Goal: Task Accomplishment & Management: Complete application form

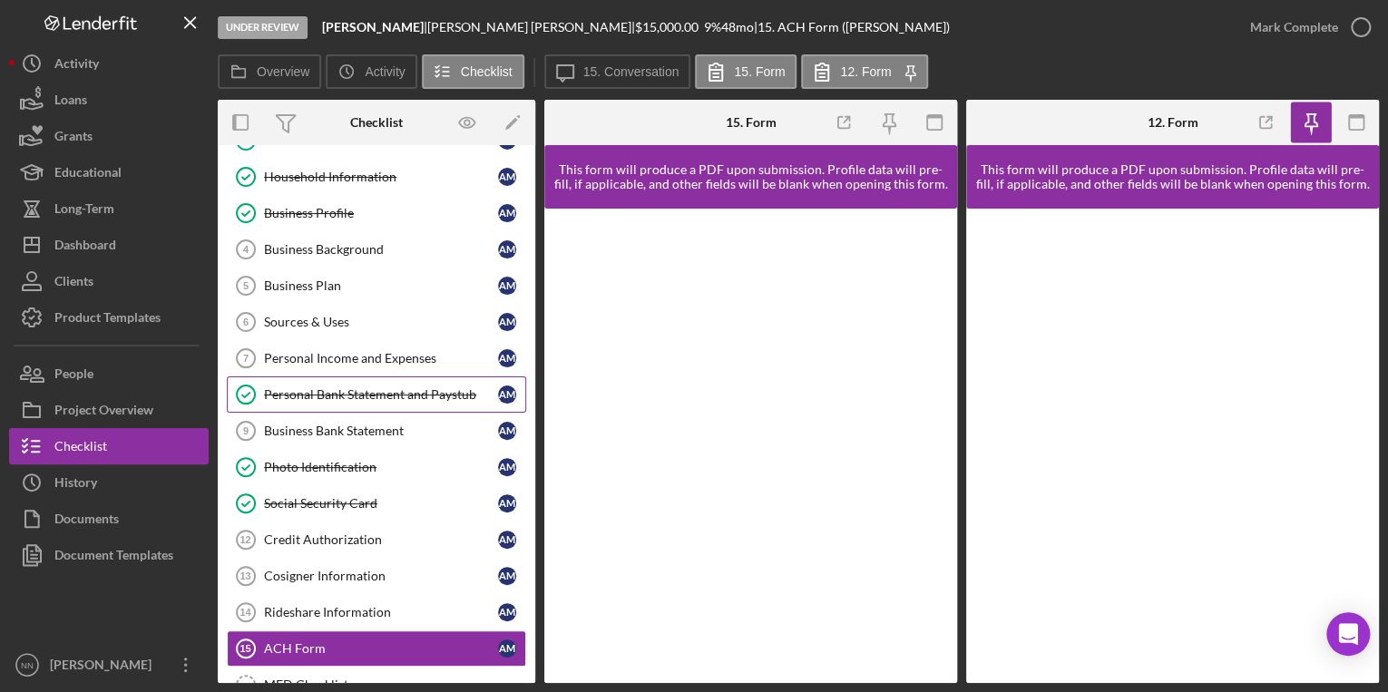
scroll to position [73, 0]
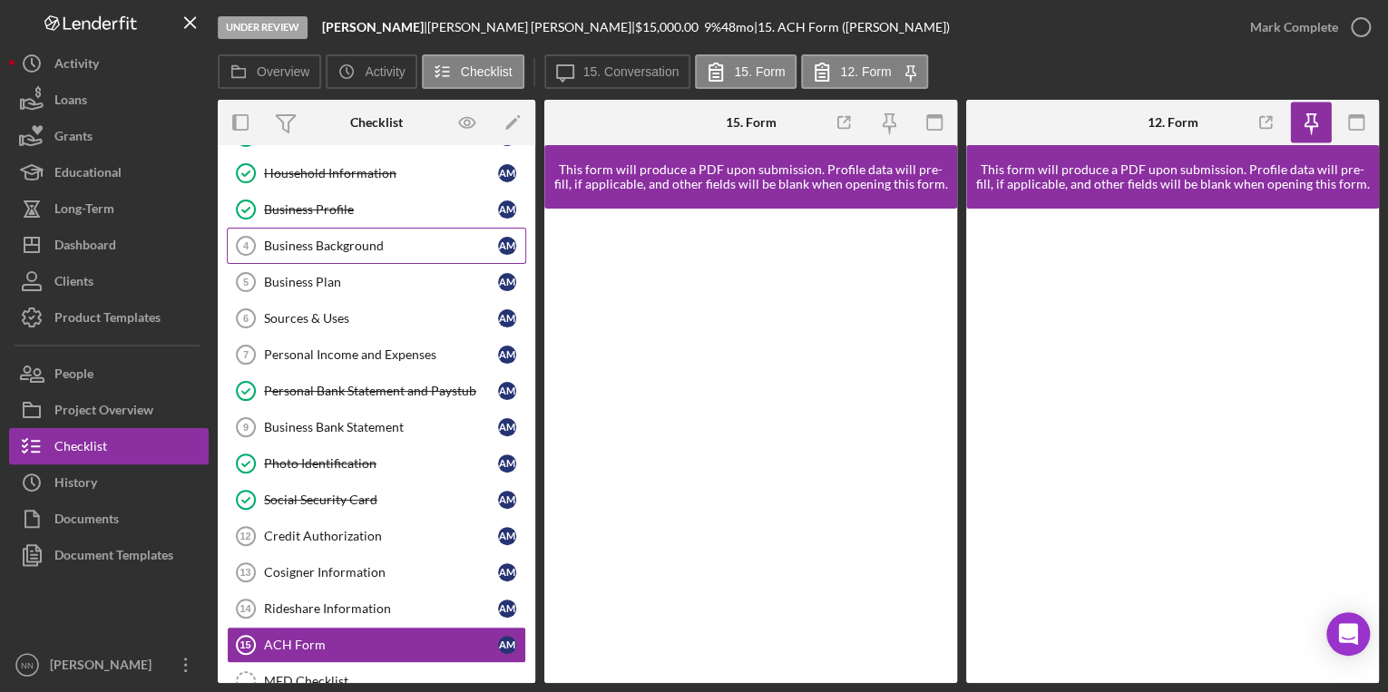
click at [329, 248] on div "Business Background" at bounding box center [381, 246] width 234 height 15
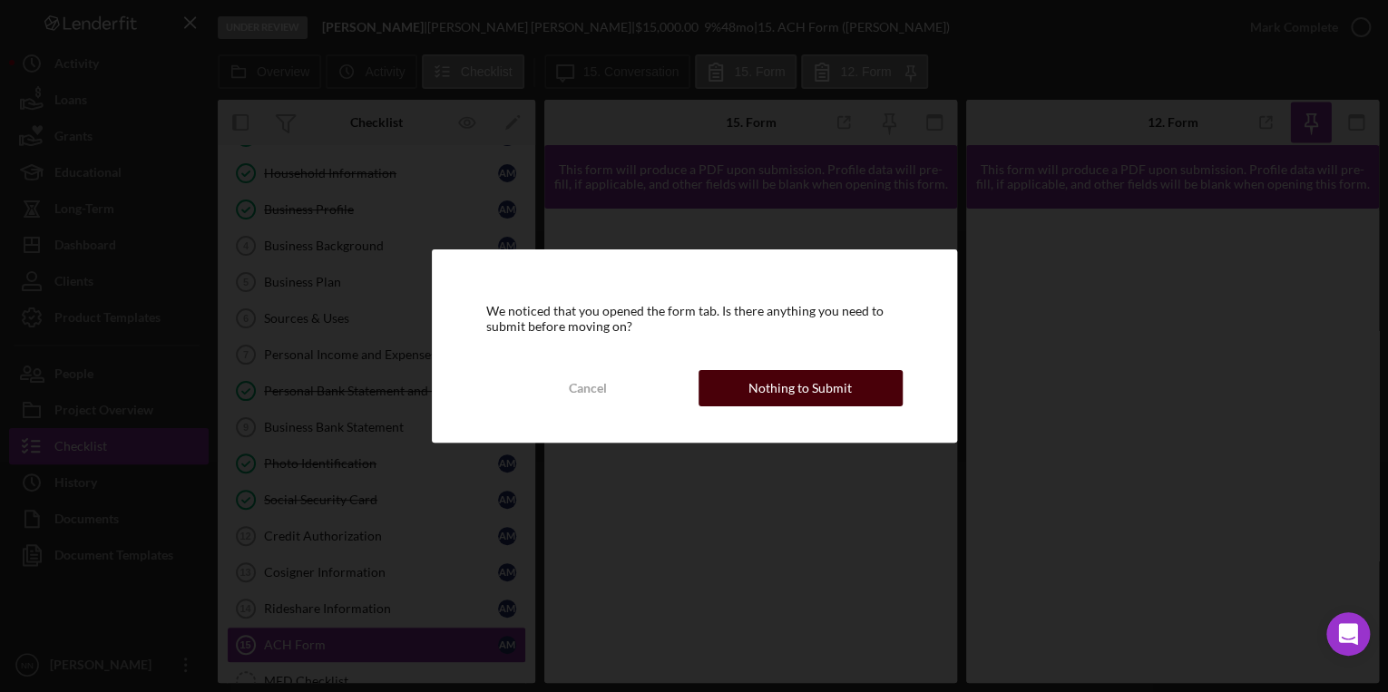
click at [684, 378] on div "Nothing to Submit" at bounding box center [800, 388] width 103 height 36
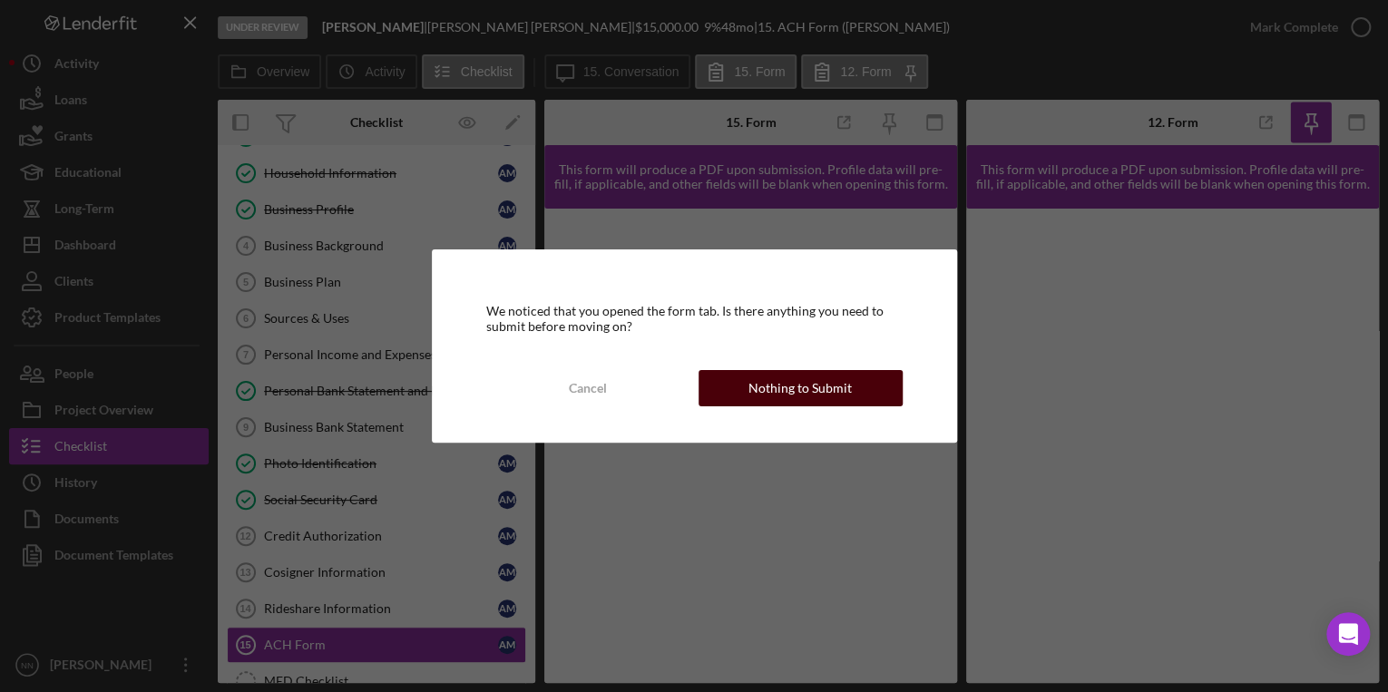
click at [684, 377] on button "Nothing to Submit" at bounding box center [801, 388] width 204 height 36
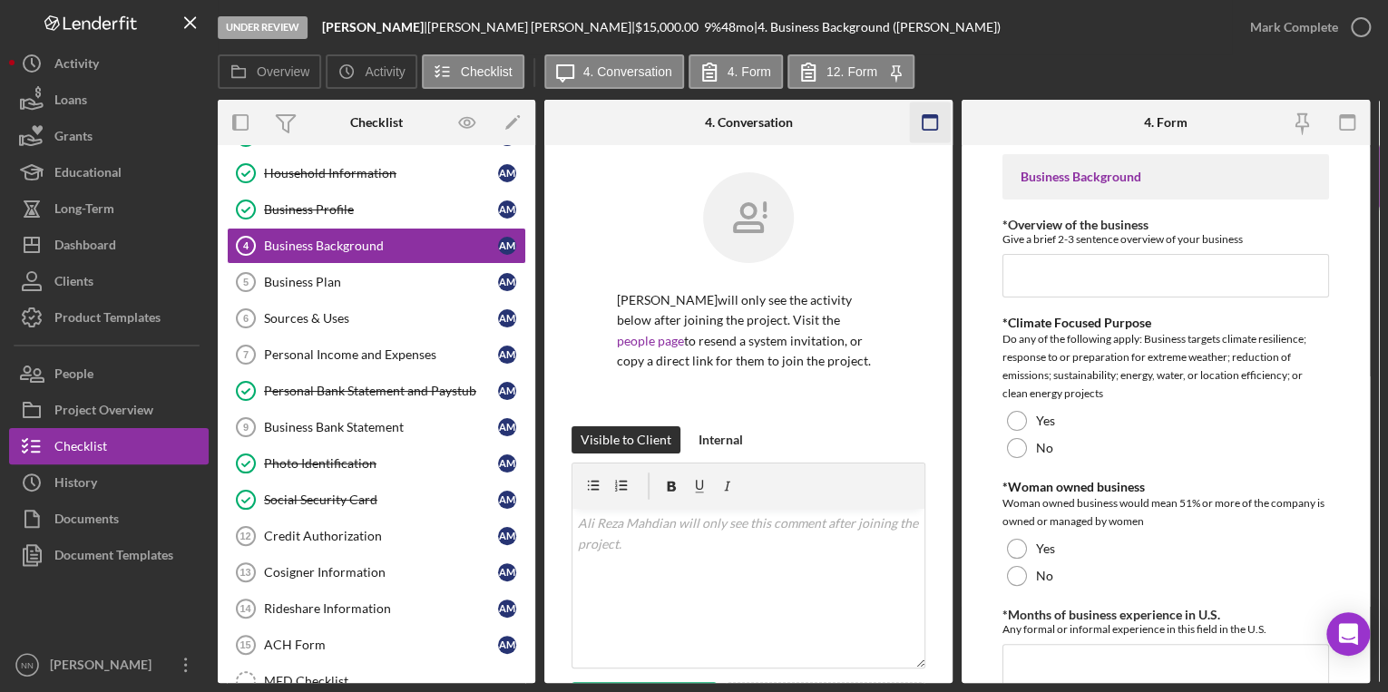
click at [684, 135] on icon "button" at bounding box center [930, 123] width 41 height 41
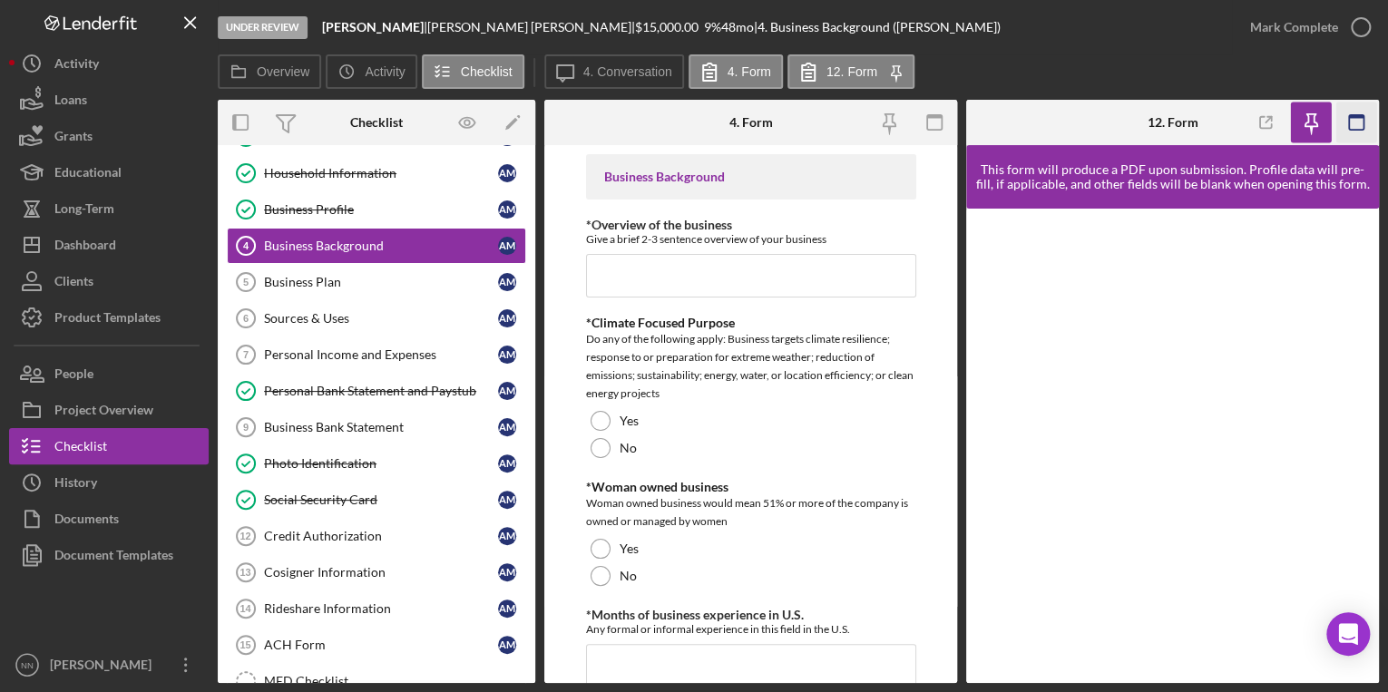
click at [684, 130] on rect "button" at bounding box center [934, 122] width 15 height 15
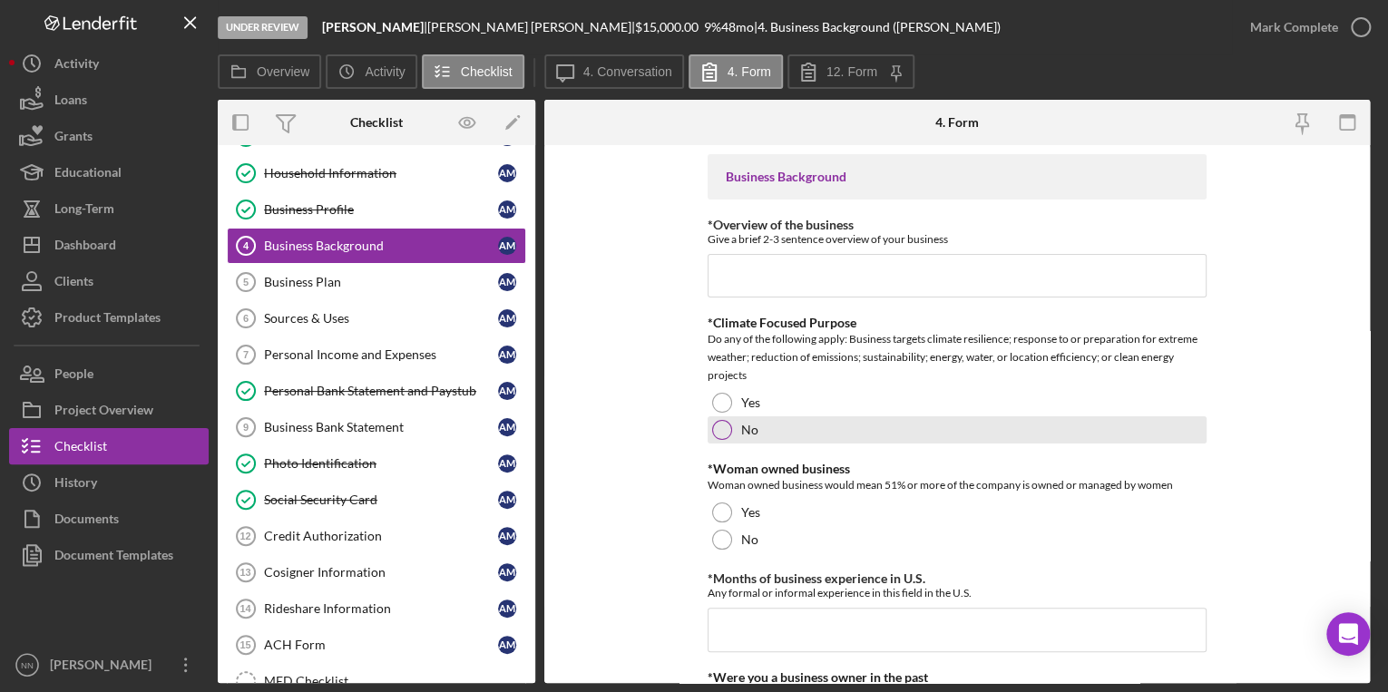
click at [684, 423] on label "No" at bounding box center [749, 430] width 17 height 15
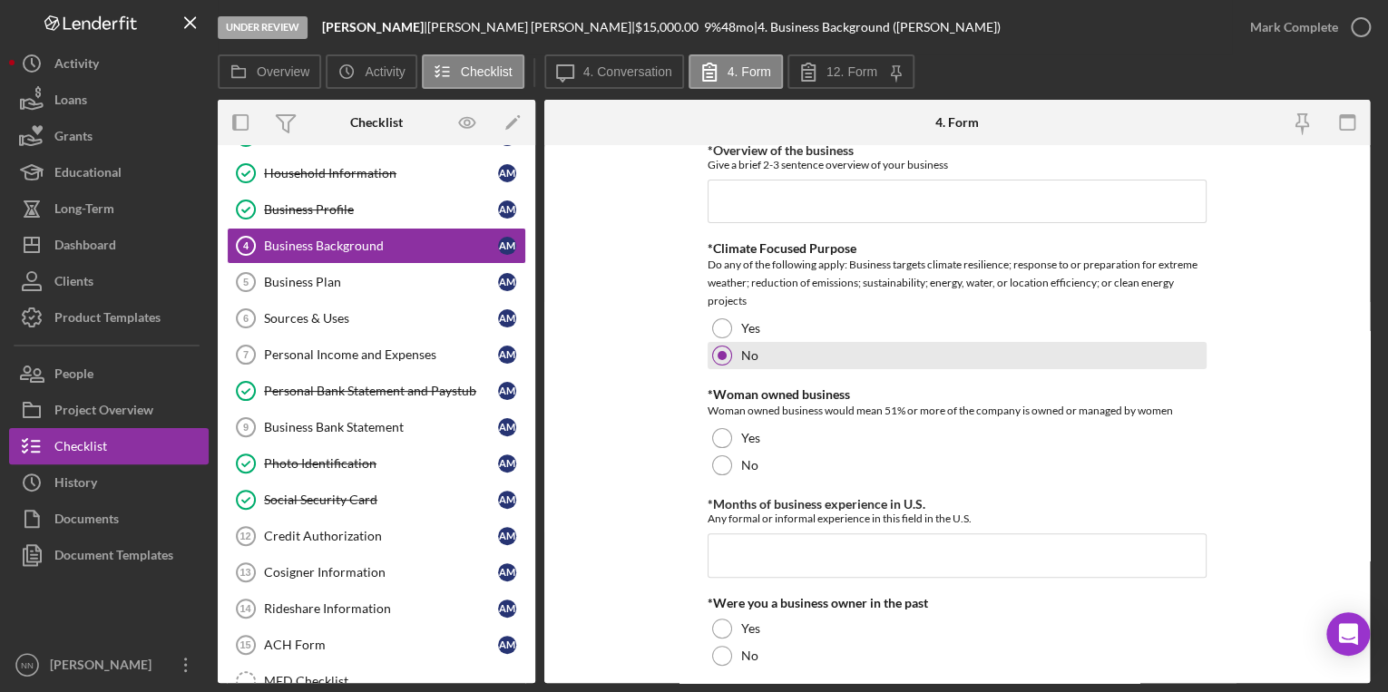
scroll to position [145, 0]
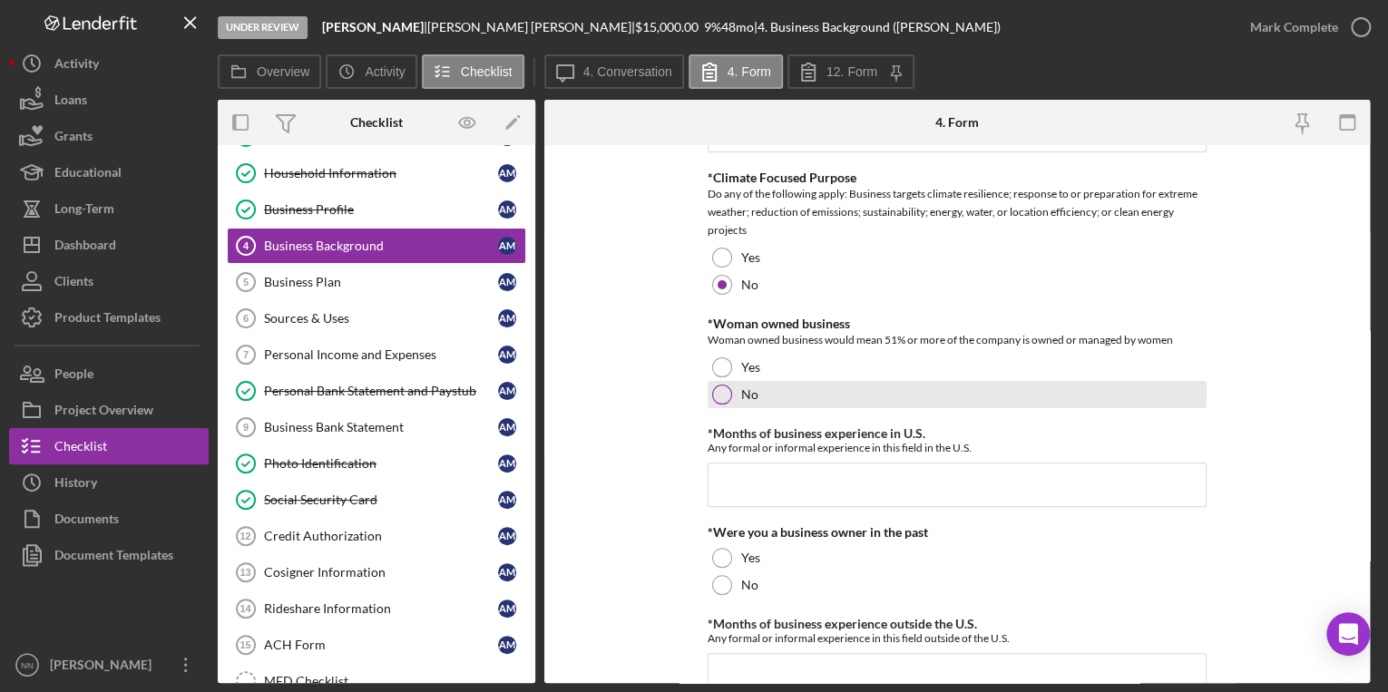
click at [684, 401] on label "No" at bounding box center [749, 394] width 17 height 15
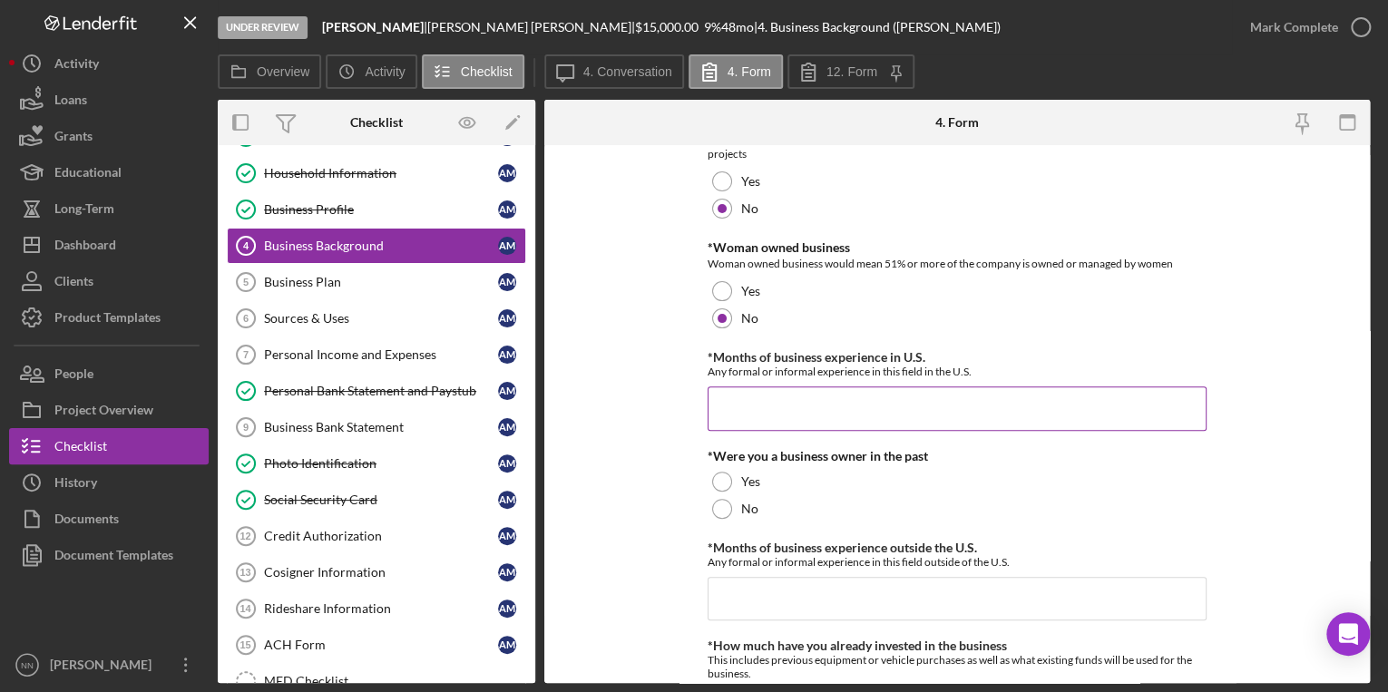
scroll to position [363, 0]
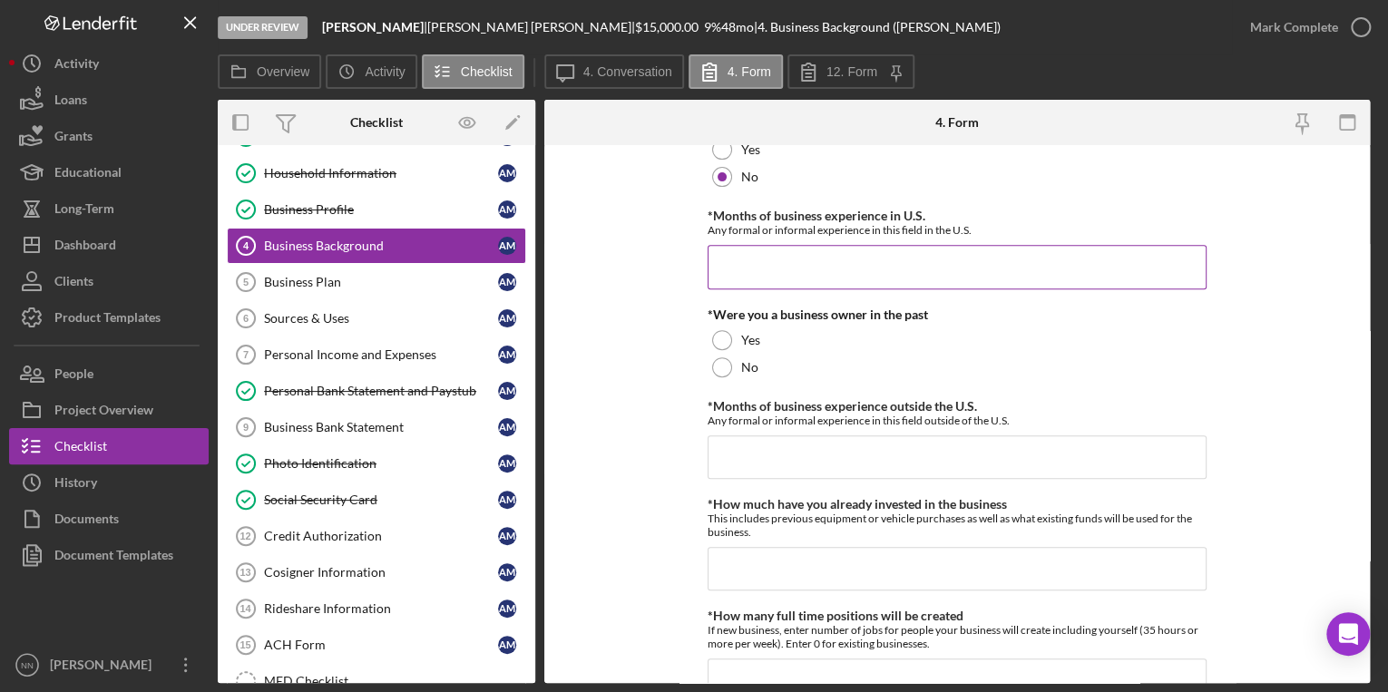
click at [684, 258] on input "*Months of business experience in U.S." at bounding box center [957, 267] width 499 height 44
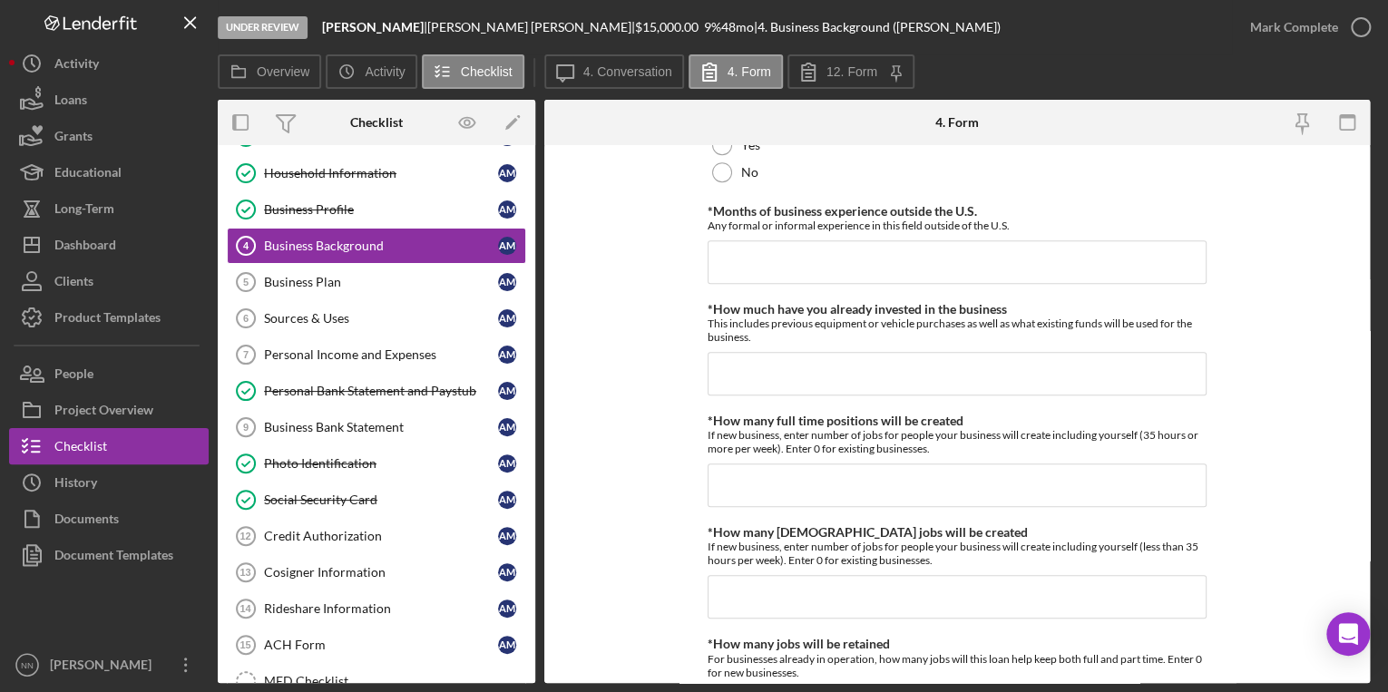
scroll to position [581, 0]
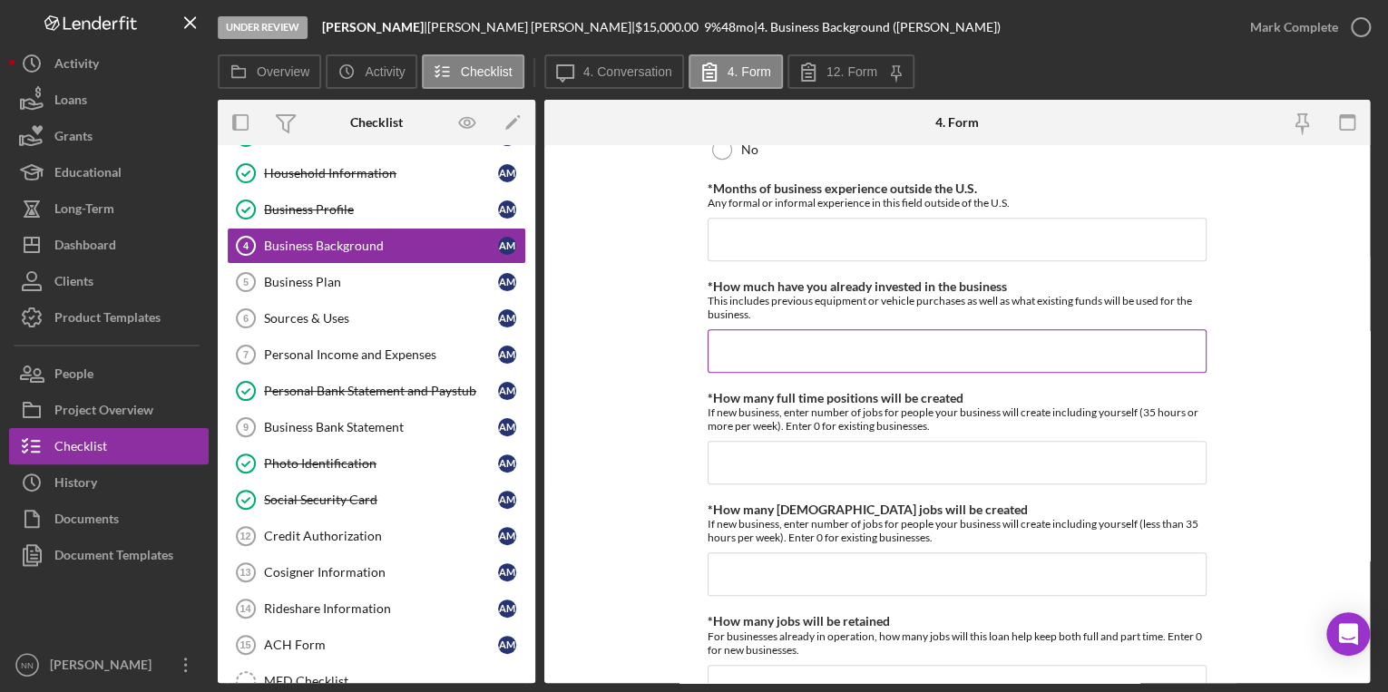
type input "0"
click at [684, 347] on input "*How much have you already invested in the business" at bounding box center [957, 351] width 499 height 44
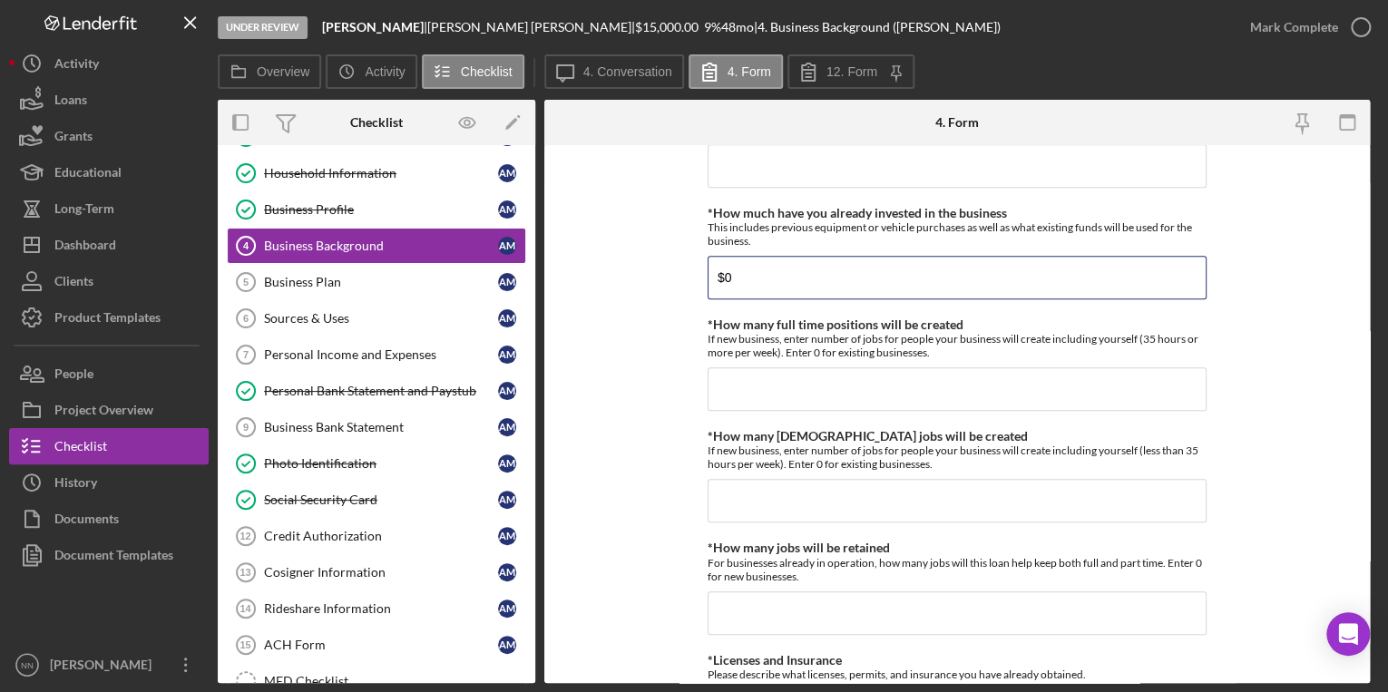
scroll to position [726, 0]
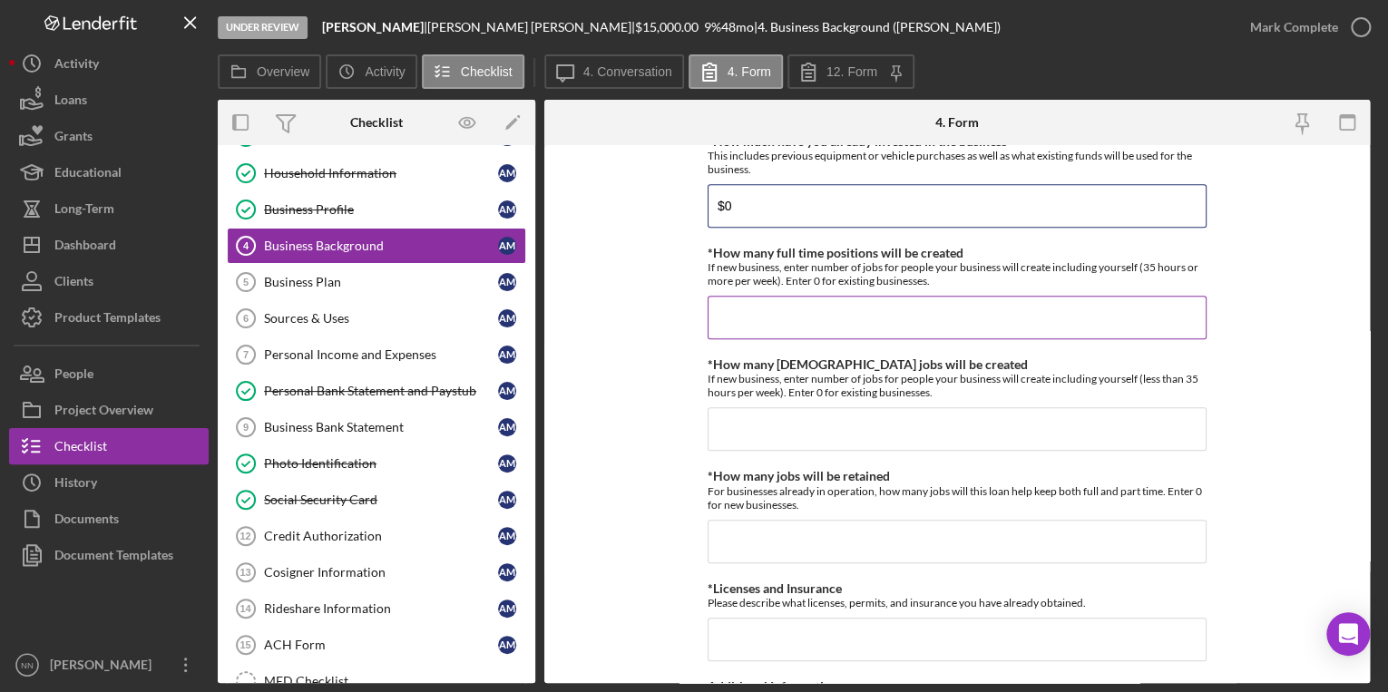
type input "$0"
click at [684, 287] on div "*How many full time positions will be created If new business, enter number of …" at bounding box center [957, 292] width 499 height 93
click at [684, 308] on input "*How many full time positions will be created" at bounding box center [957, 318] width 499 height 44
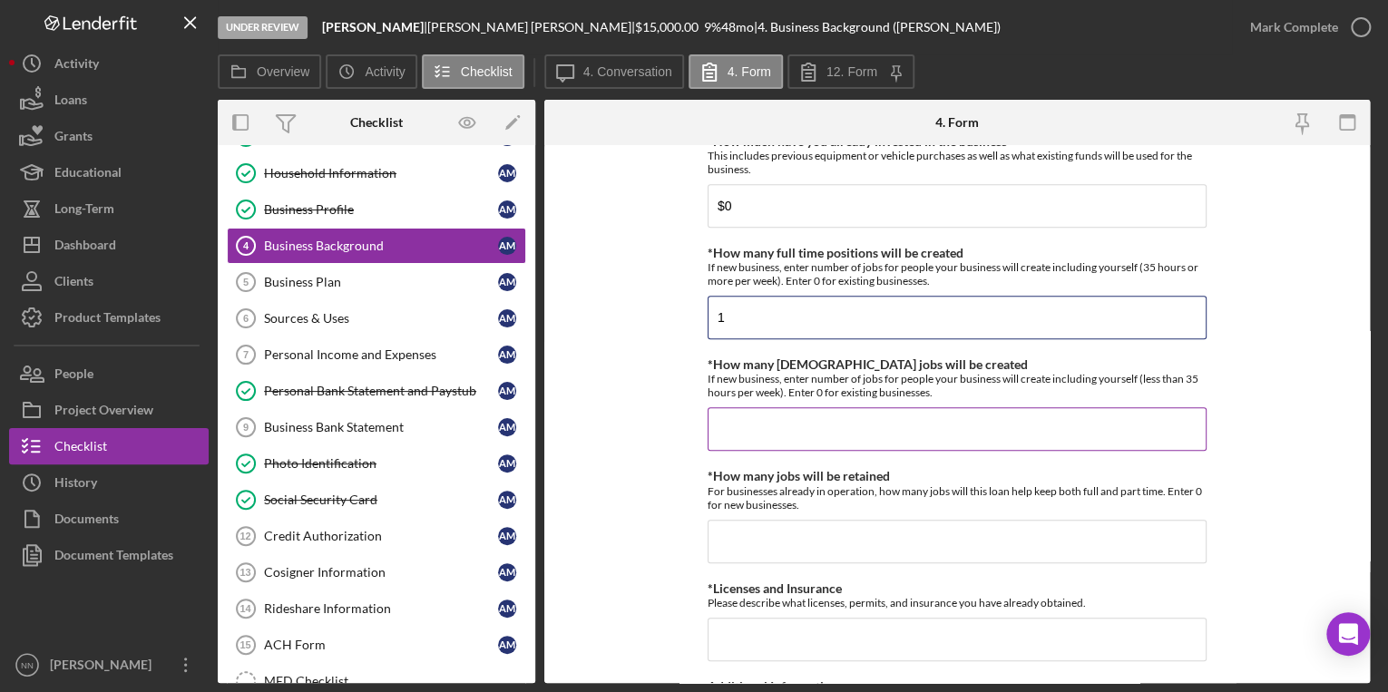
type input "1"
click at [684, 433] on input "*How many part time jobs will be created" at bounding box center [957, 429] width 499 height 44
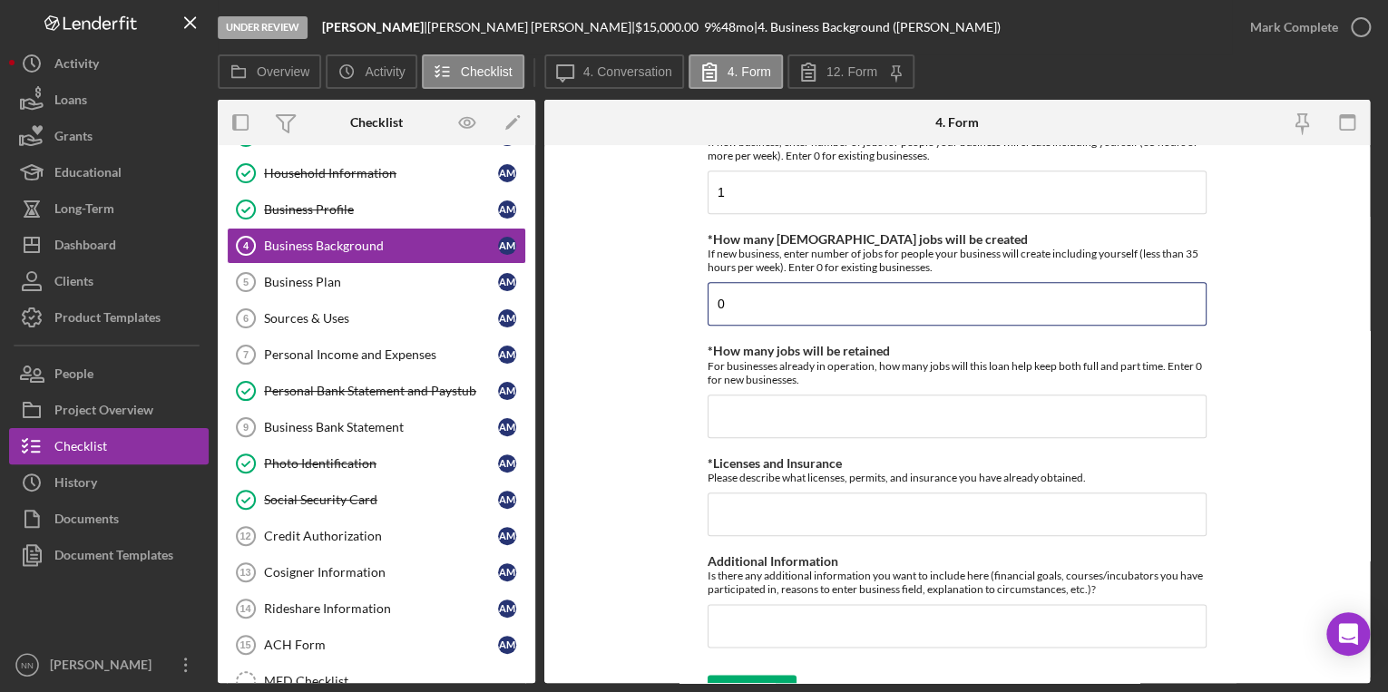
scroll to position [878, 0]
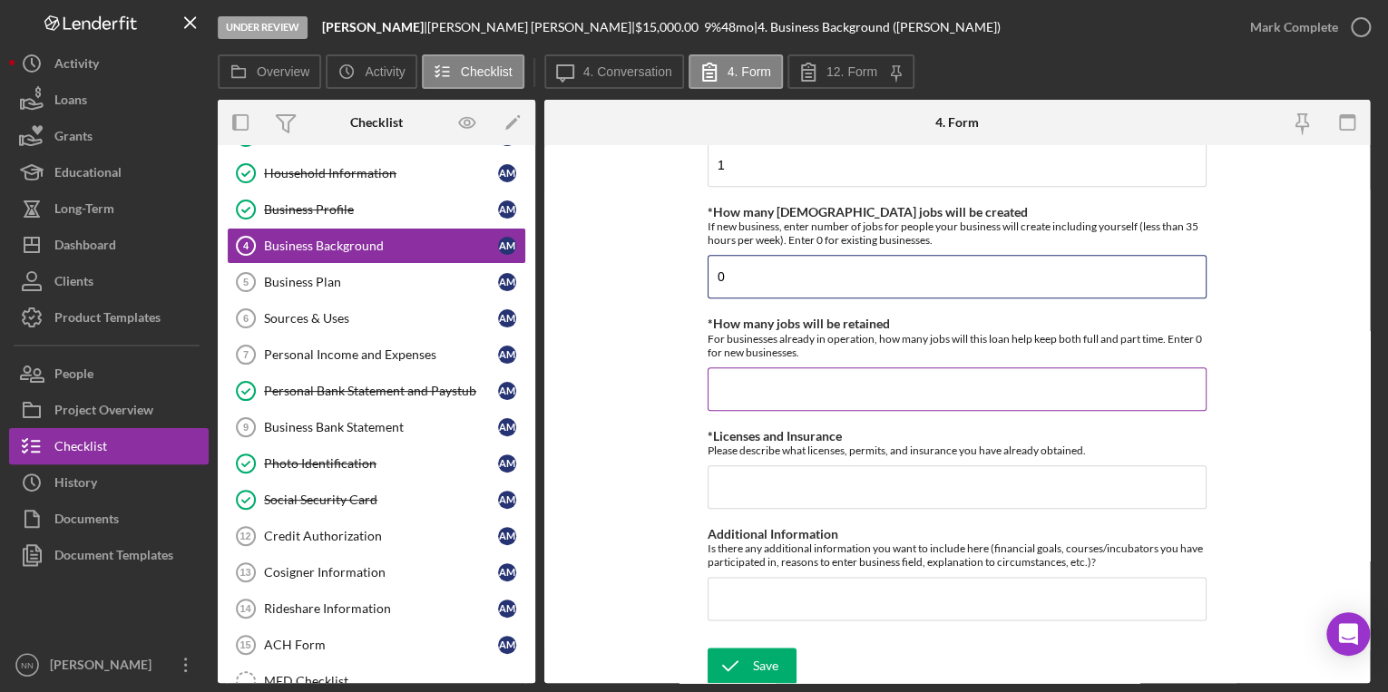
type input "0"
click at [684, 388] on input "*How many jobs will be retained" at bounding box center [957, 389] width 499 height 44
type input "0"
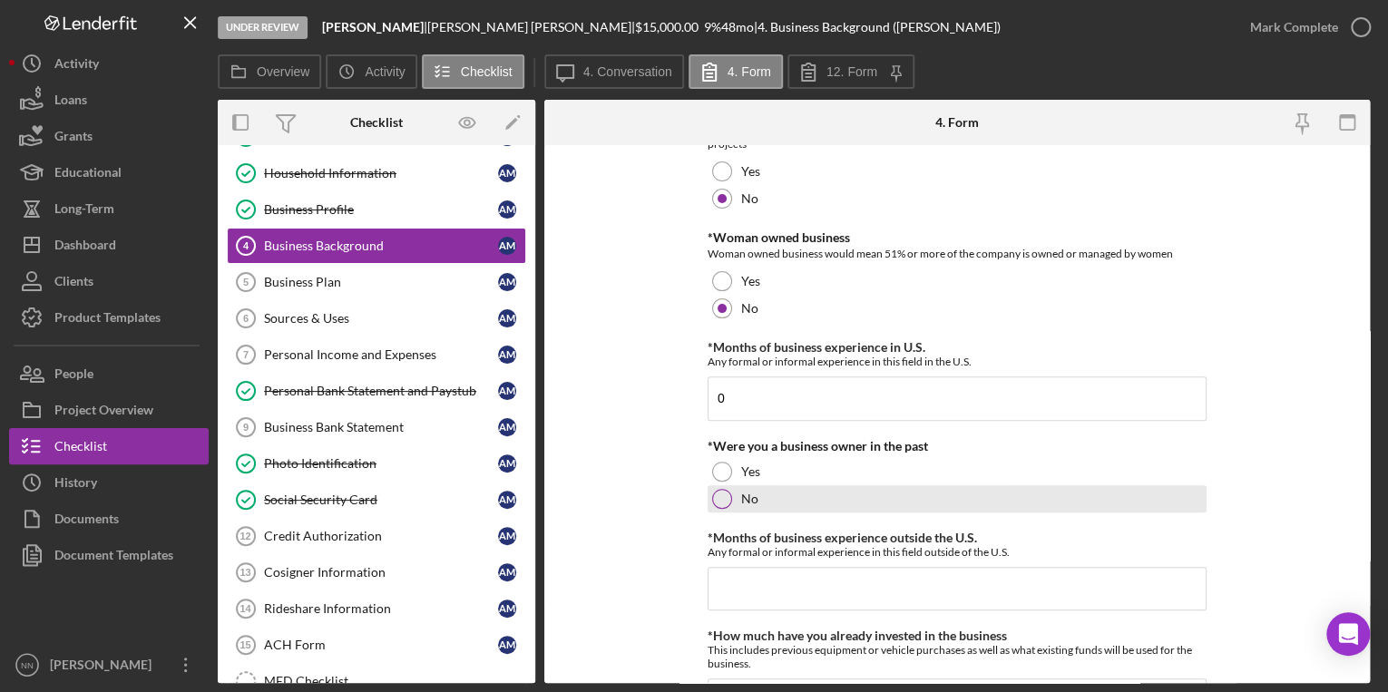
scroll to position [225, 0]
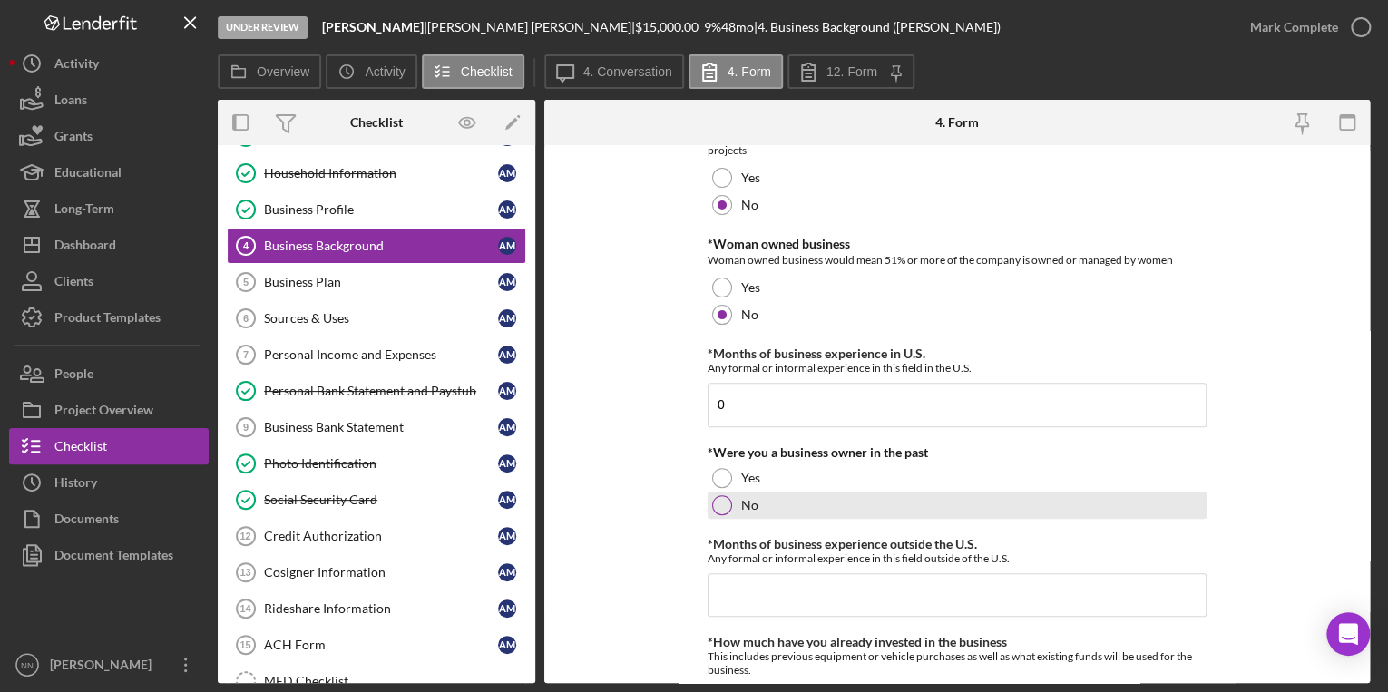
click at [684, 504] on div "No" at bounding box center [957, 505] width 499 height 27
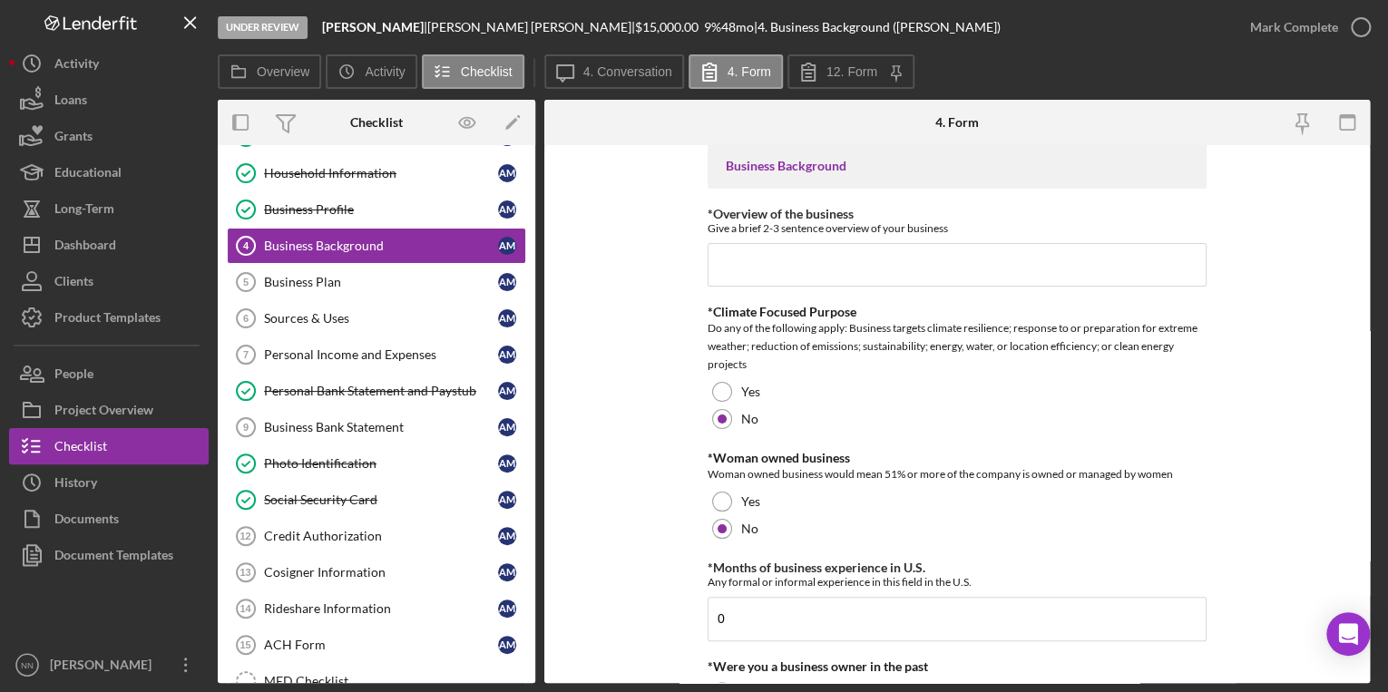
scroll to position [0, 0]
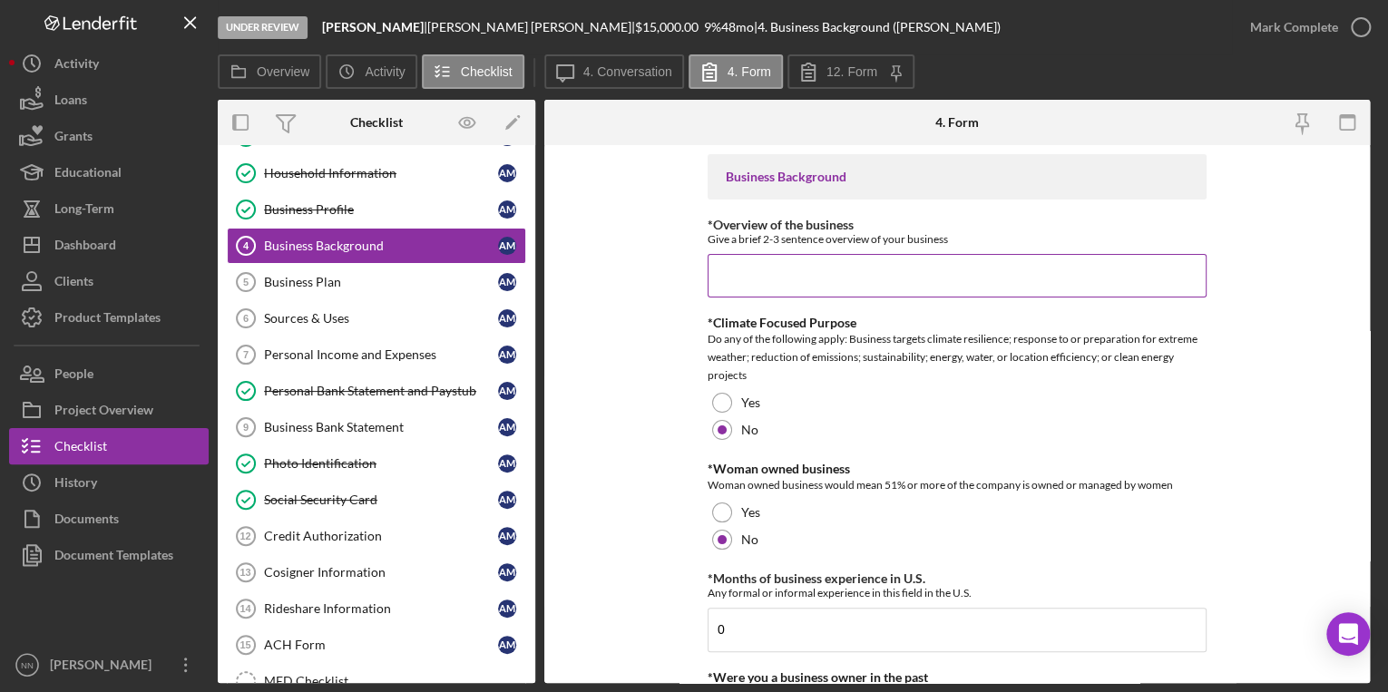
click at [684, 289] on input "*Overview of the business" at bounding box center [957, 276] width 499 height 44
type input "T"
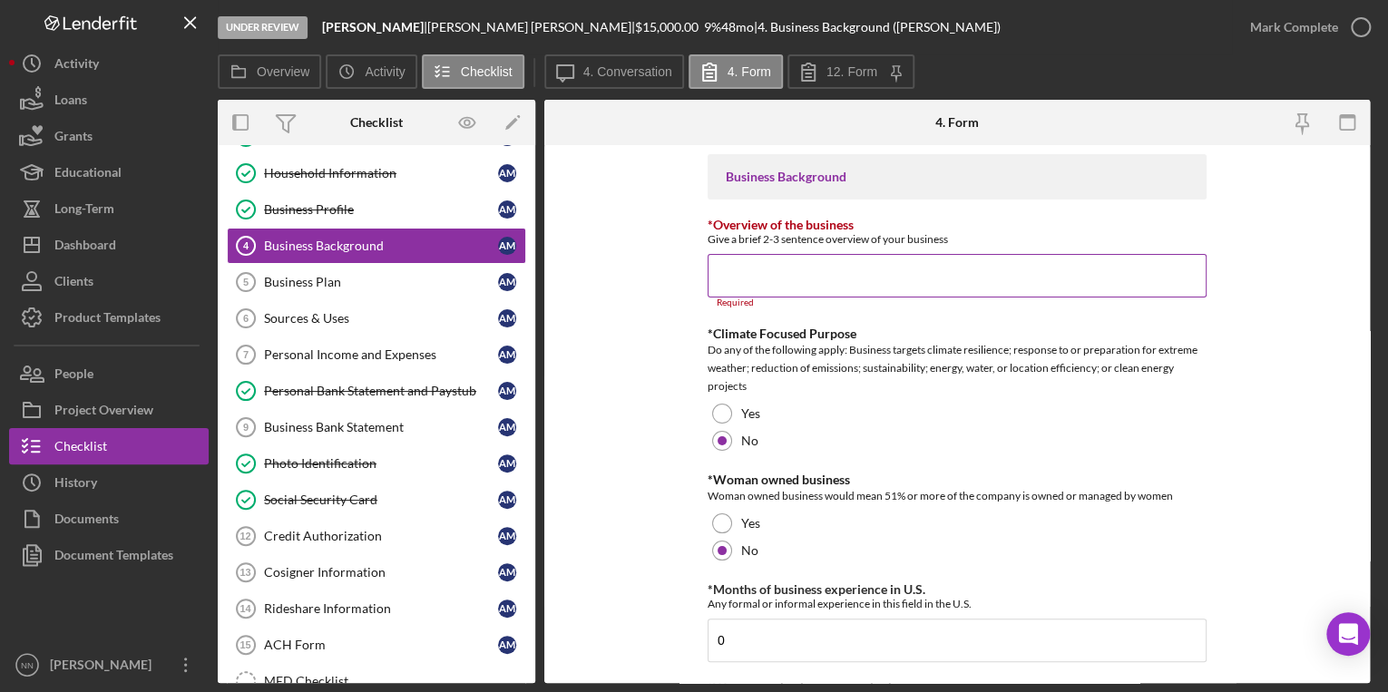
click at [684, 269] on input "*Overview of the business" at bounding box center [957, 276] width 499 height 44
paste input "Italico would like to access MED funds to purchase a vehicle for rideshare purp…"
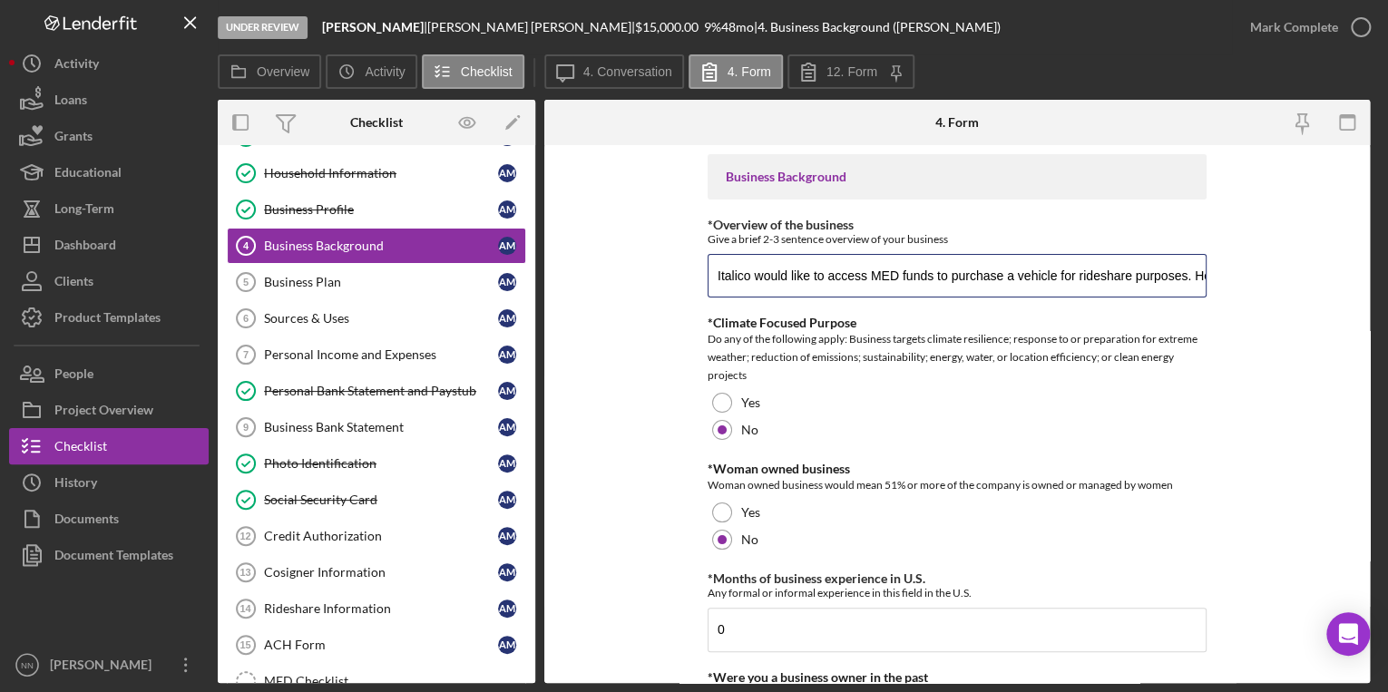
drag, startPoint x: 1173, startPoint y: 276, endPoint x: 649, endPoint y: 295, distance: 524.8
click at [649, 295] on form "Business Background *Overview of the business Give a brief 2-3 sentence overvie…" at bounding box center [957, 414] width 826 height 538
click at [684, 287] on input "Italico would like to access MED funds to purchase a vehicle for rideshare purp…" at bounding box center [957, 276] width 499 height 44
click at [684, 274] on input "Italico would like to access MED funds to purchase a vehicle for rideshare purp…" at bounding box center [957, 276] width 499 height 44
drag, startPoint x: 747, startPoint y: 276, endPoint x: 704, endPoint y: 277, distance: 42.7
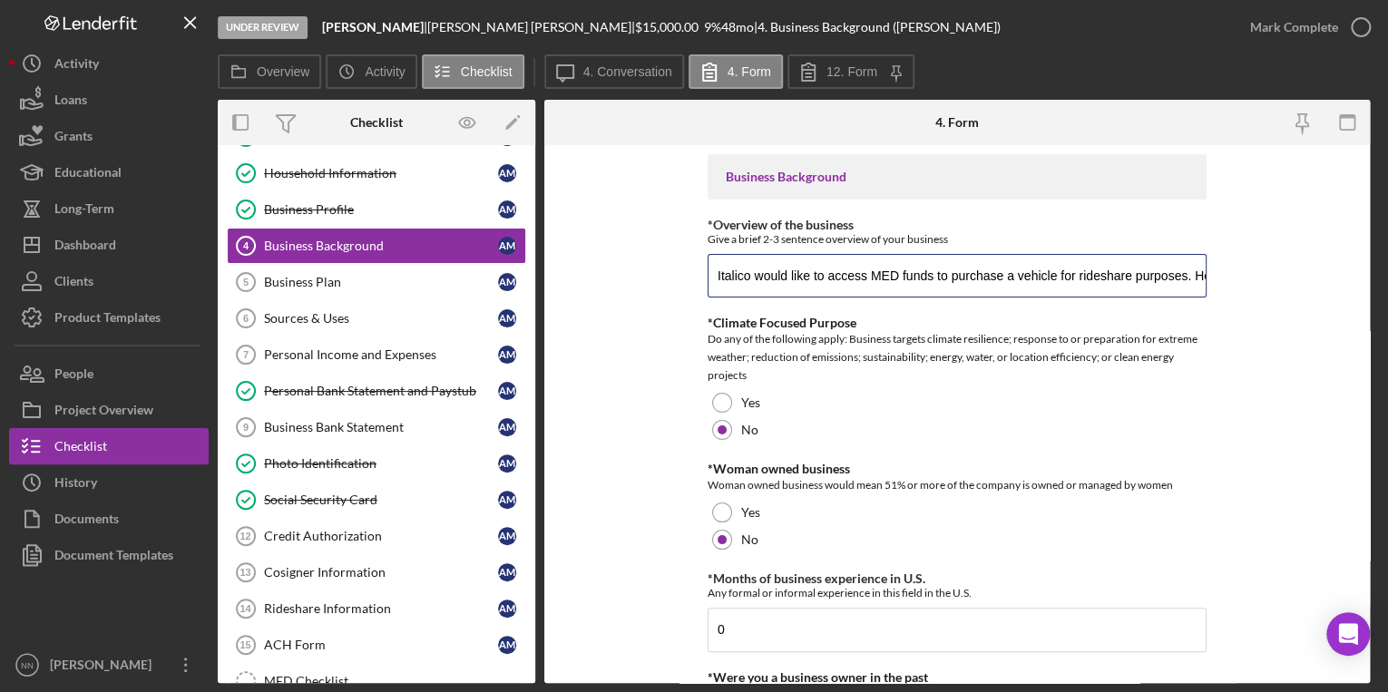
click at [684, 277] on form "Business Background *Overview of the business Give a brief 2-3 sentence overvie…" at bounding box center [957, 414] width 826 height 538
drag, startPoint x: 1132, startPoint y: 269, endPoint x: 1118, endPoint y: 258, distance: 18.7
click at [684, 258] on input "Mr. Mahdian would like to access MED funds to purchase a vehicle for rideshare …" at bounding box center [957, 276] width 499 height 44
click at [684, 263] on input "Mr. Mahdian would like to access MED funds to purchase a vehicle for rideshare …" at bounding box center [957, 276] width 499 height 44
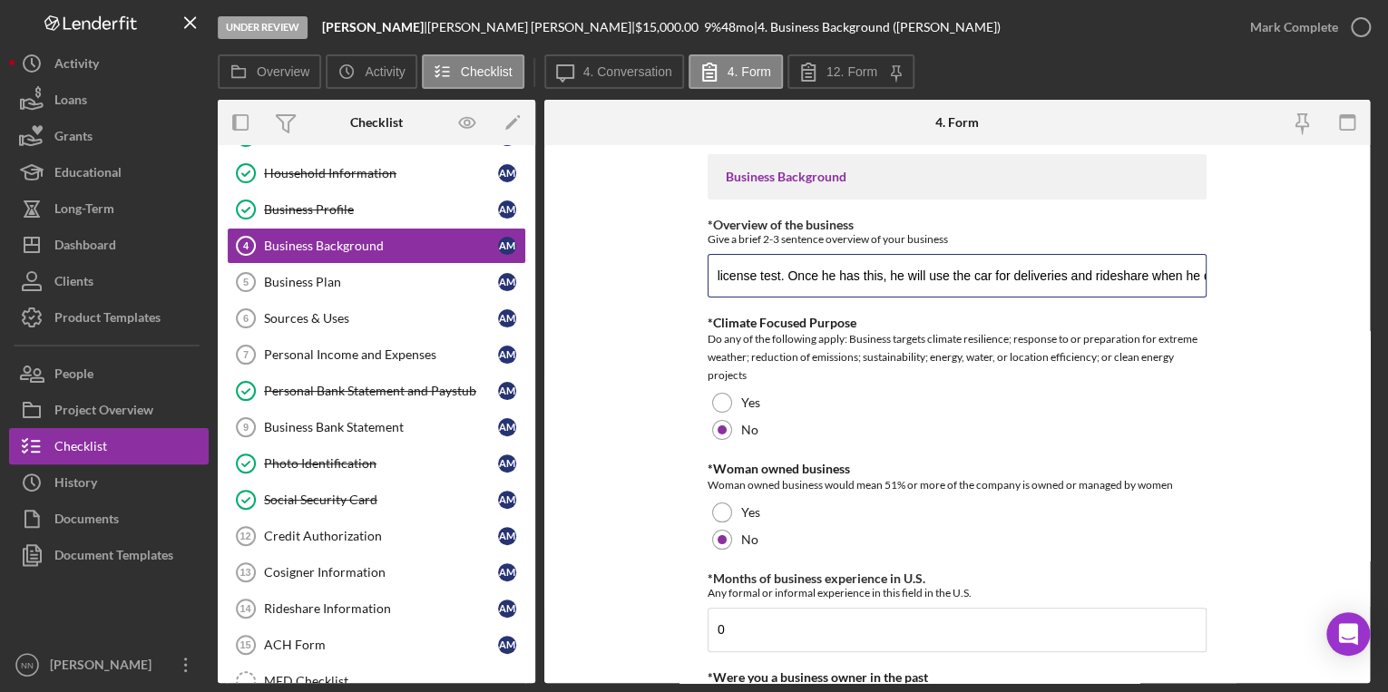
scroll to position [0, 899]
drag, startPoint x: 1095, startPoint y: 271, endPoint x: 1316, endPoint y: 303, distance: 222.8
click at [684, 303] on form "Business Background *Overview of the business Give a brief 2-3 sentence overvie…" at bounding box center [957, 414] width 826 height 538
click at [684, 278] on input "Mr. Mahdian would like to access MED funds to purchase a vehicle for rideshare …" at bounding box center [957, 276] width 499 height 44
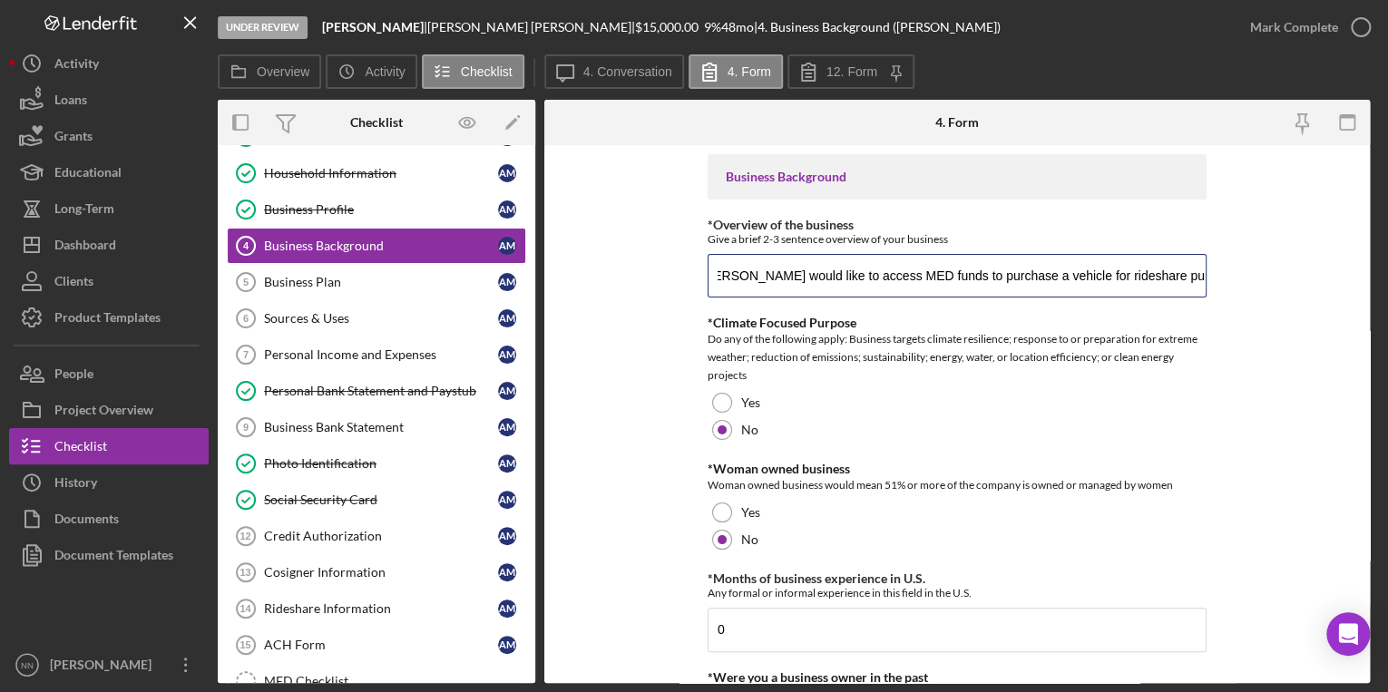
scroll to position [0, 18]
drag, startPoint x: 1170, startPoint y: 276, endPoint x: 1356, endPoint y: 295, distance: 187.0
click at [684, 295] on form "Business Background *Overview of the business Give a brief 2-3 sentence overvie…" at bounding box center [957, 414] width 826 height 538
click at [684, 289] on input "Mr. Mahdian would like to access MED funds to purchase a vehicle for rideshare …" at bounding box center [957, 276] width 499 height 44
click at [684, 282] on input "Mr. Mahdian would like to access MED funds to purchase a vehicle for rideshare …" at bounding box center [957, 276] width 499 height 44
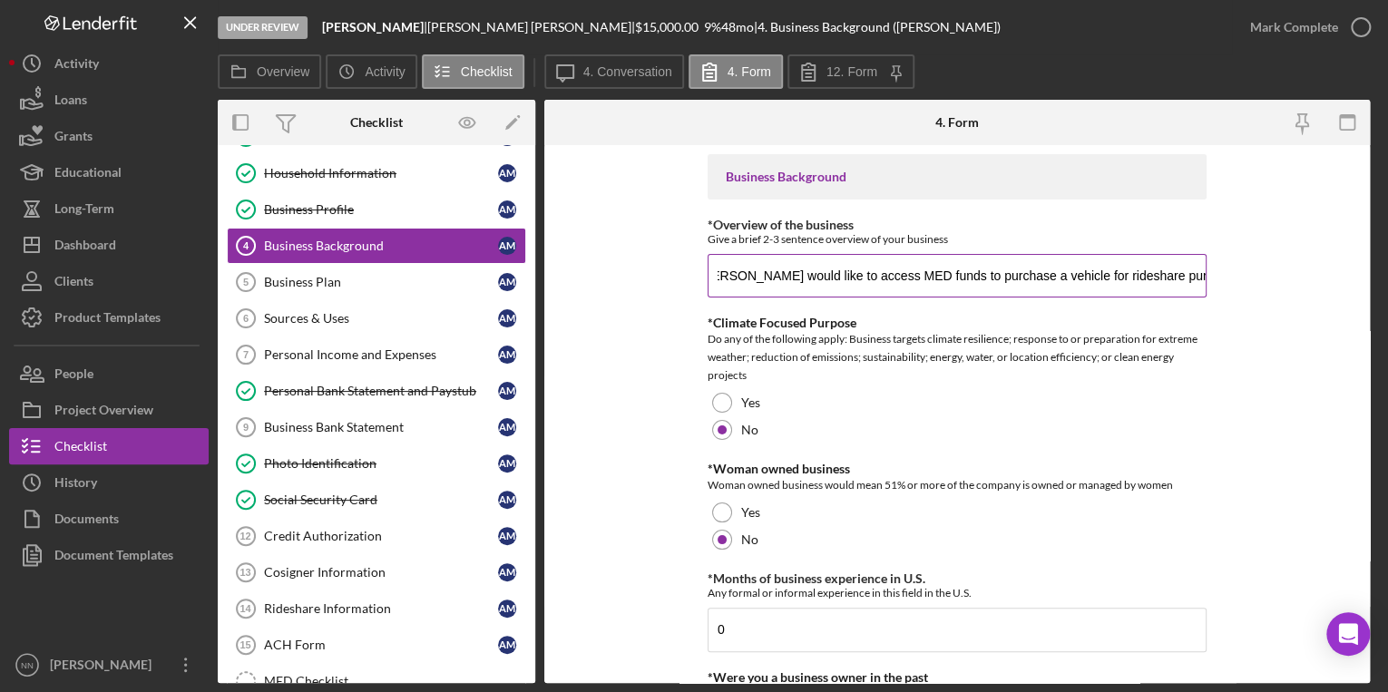
click at [684, 282] on input "Mr. Mahdian would like to access MED funds to purchase a vehicle for rideshare …" at bounding box center [957, 276] width 499 height 44
click at [684, 281] on input "Mr. Mahdian would like to access MED funds to purchase a vehicle for rideshare …" at bounding box center [957, 276] width 499 height 44
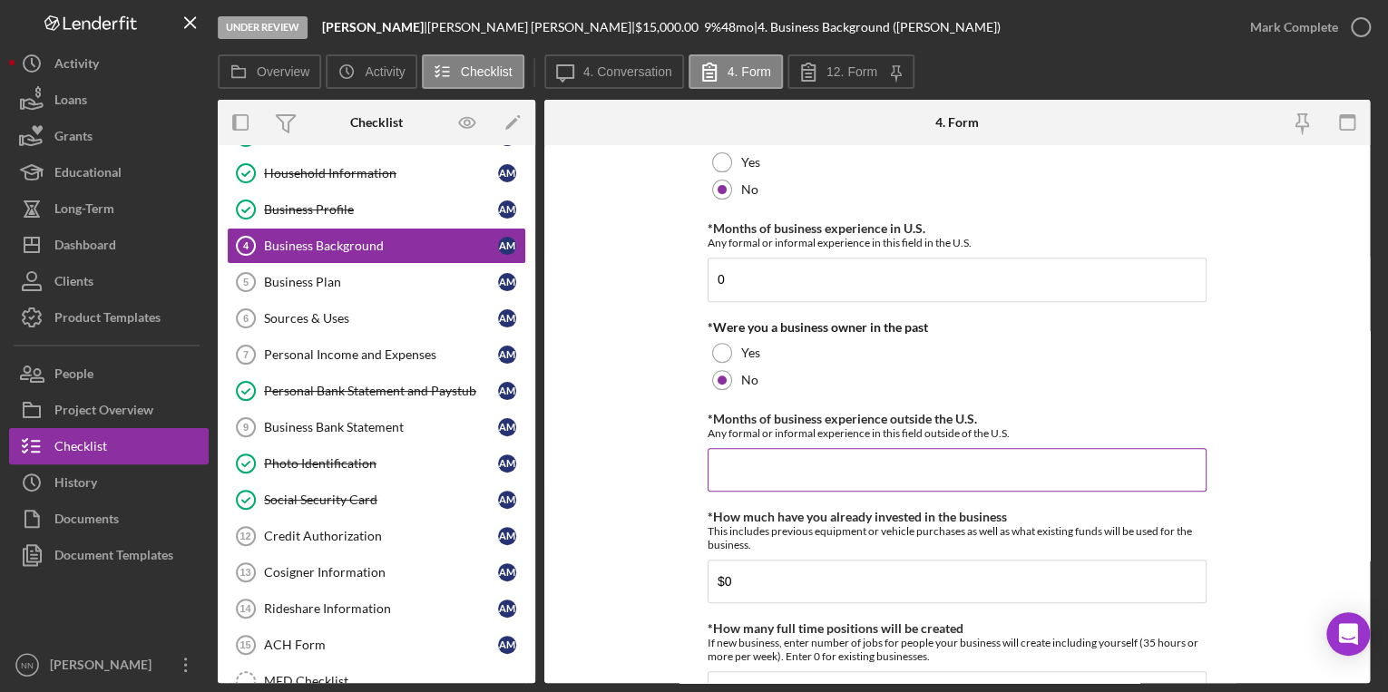
scroll to position [363, 0]
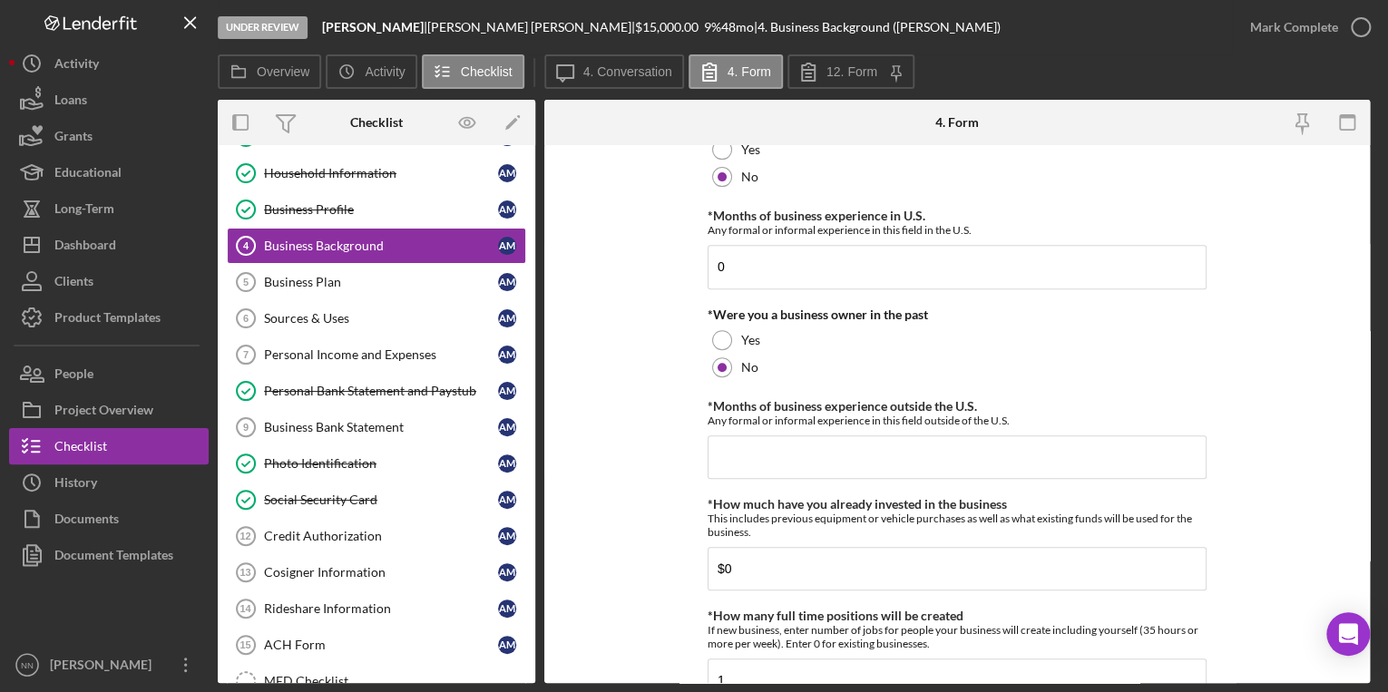
type input "Mr. Mahdian would like to access MED funds to purchase a vehicle for rideshare …"
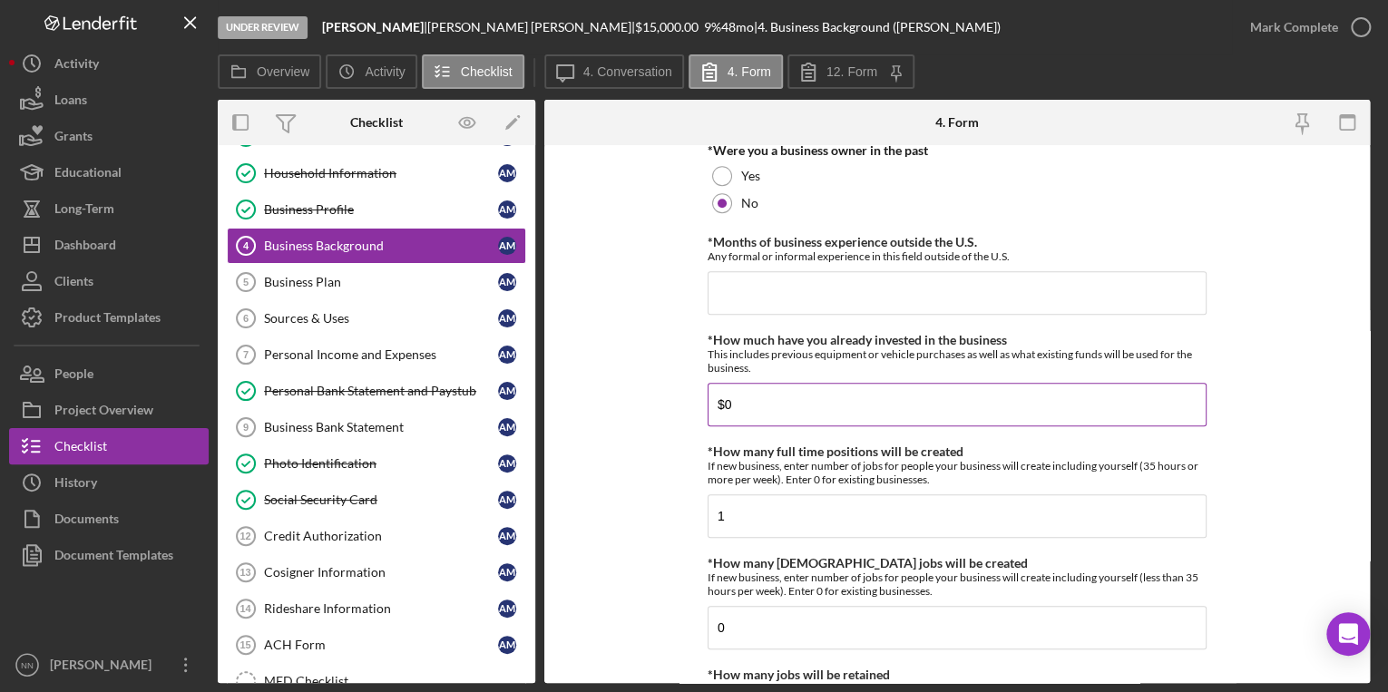
scroll to position [581, 0]
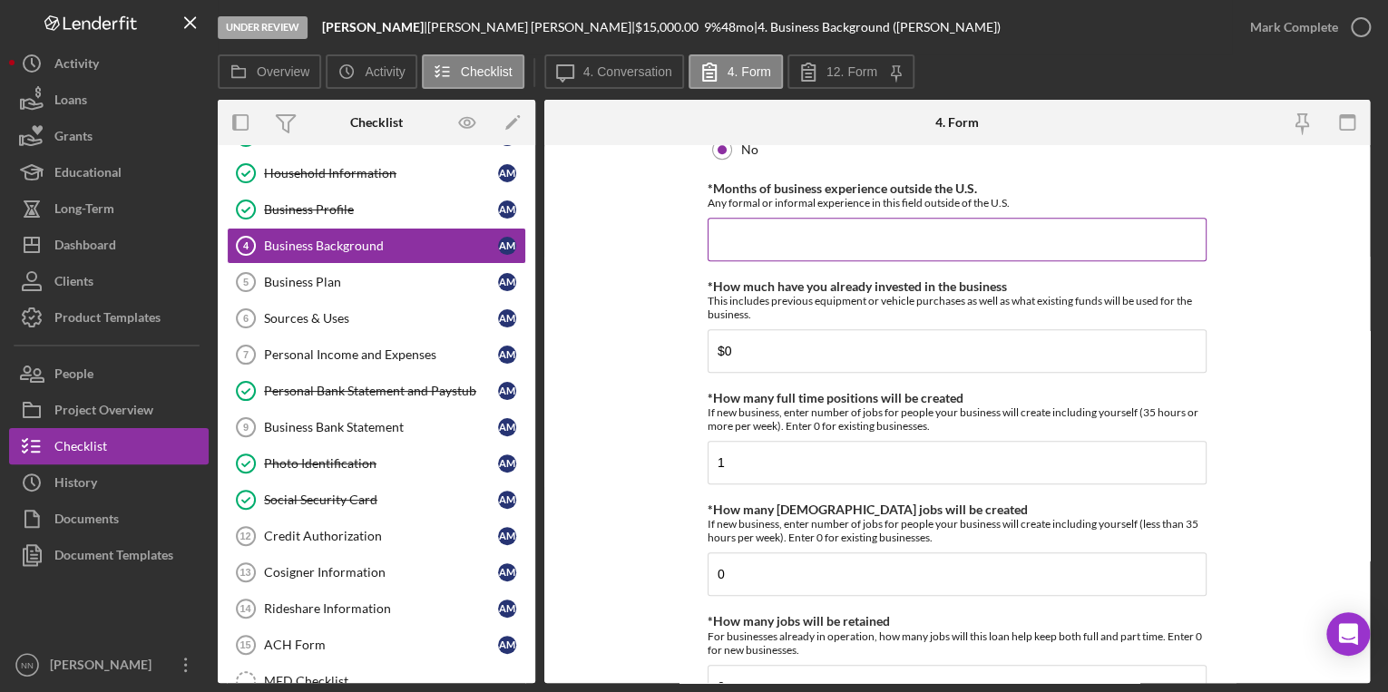
click at [684, 237] on input "*Months of business experience outside the U.S." at bounding box center [957, 240] width 499 height 44
drag, startPoint x: 769, startPoint y: 239, endPoint x: 707, endPoint y: 236, distance: 62.7
click at [684, 236] on input "5" at bounding box center [957, 240] width 499 height 44
click at [684, 236] on input "0" at bounding box center [957, 240] width 499 height 44
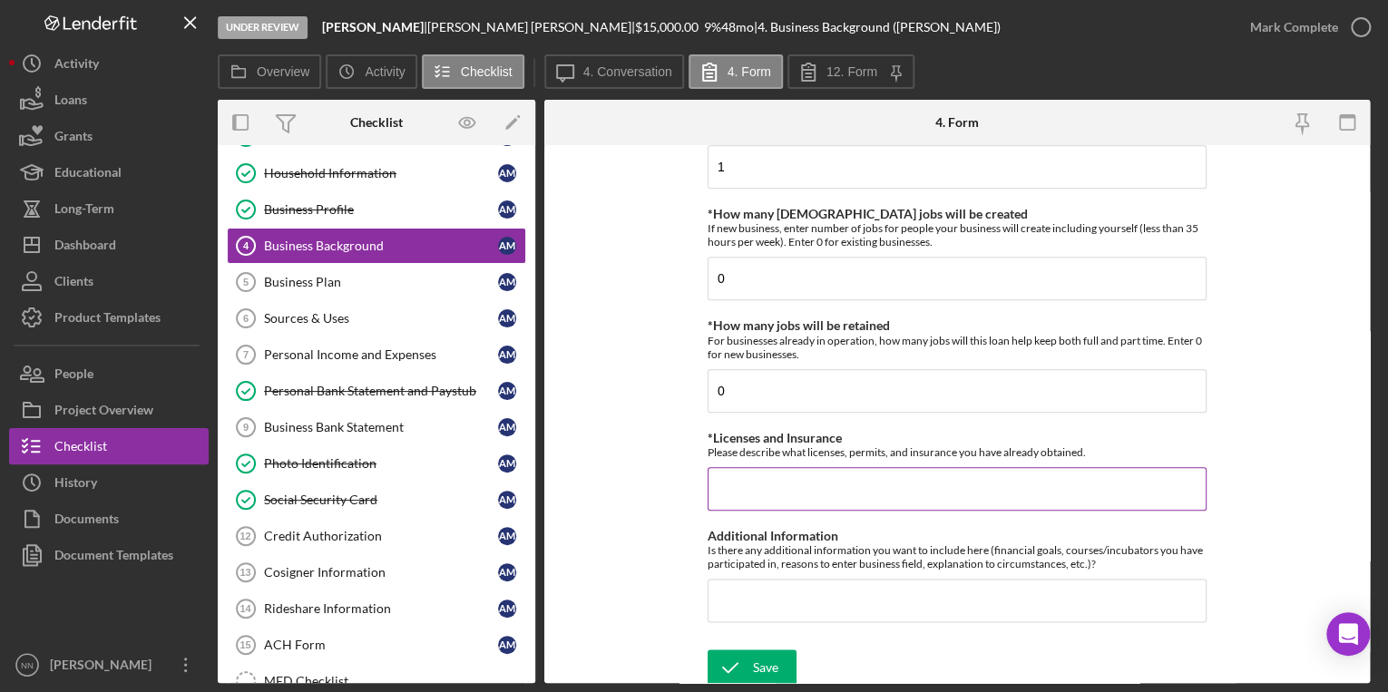
scroll to position [878, 0]
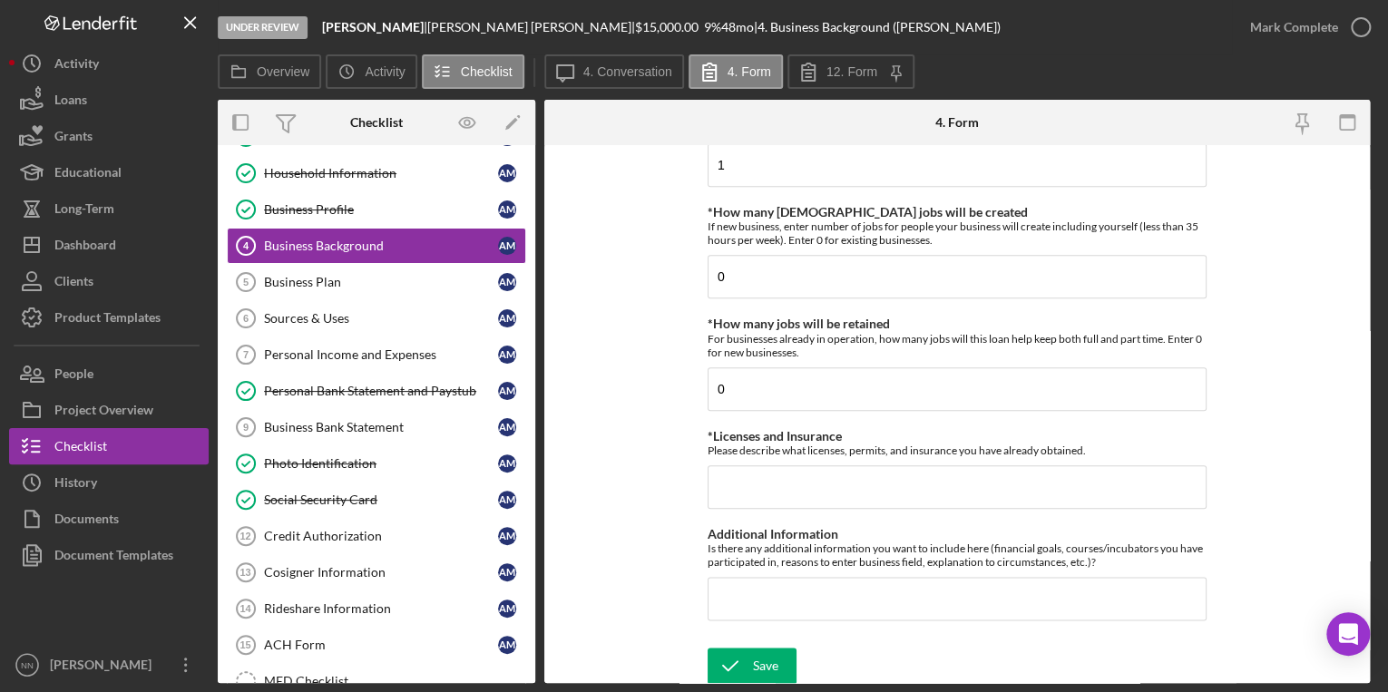
type input "0"
click at [684, 594] on input "Additional Information" at bounding box center [957, 599] width 499 height 44
type input "Driver's license"
drag, startPoint x: 846, startPoint y: 585, endPoint x: 686, endPoint y: 587, distance: 159.7
click at [684, 587] on form "Business Background *Overview of the business Give a brief 2-3 sentence overvie…" at bounding box center [957, 414] width 826 height 538
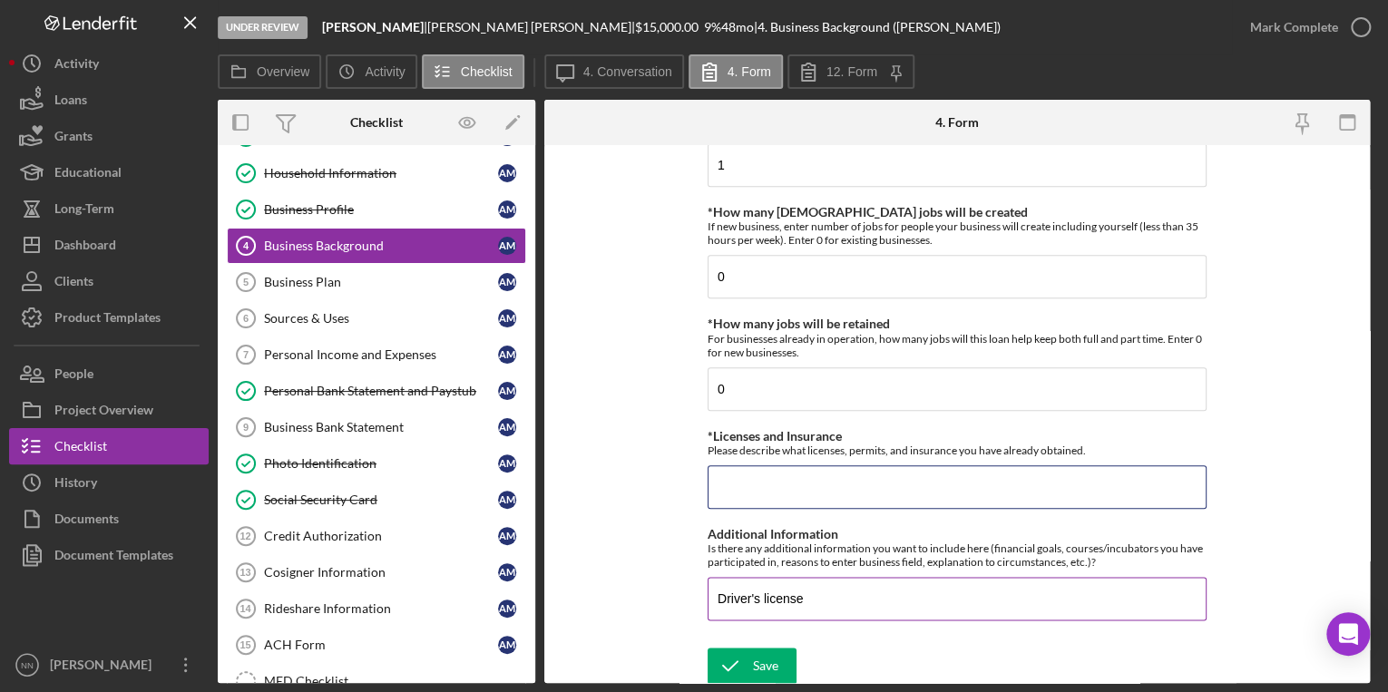
type input "Driver's license"
click at [684, 486] on input "Driver's license" at bounding box center [957, 487] width 499 height 44
drag, startPoint x: 717, startPoint y: 481, endPoint x: 699, endPoint y: 480, distance: 18.2
click at [684, 480] on form "Business Background *Overview of the business Give a brief 2-3 sentence overvie…" at bounding box center [957, 414] width 826 height 538
type input "Driver's license"
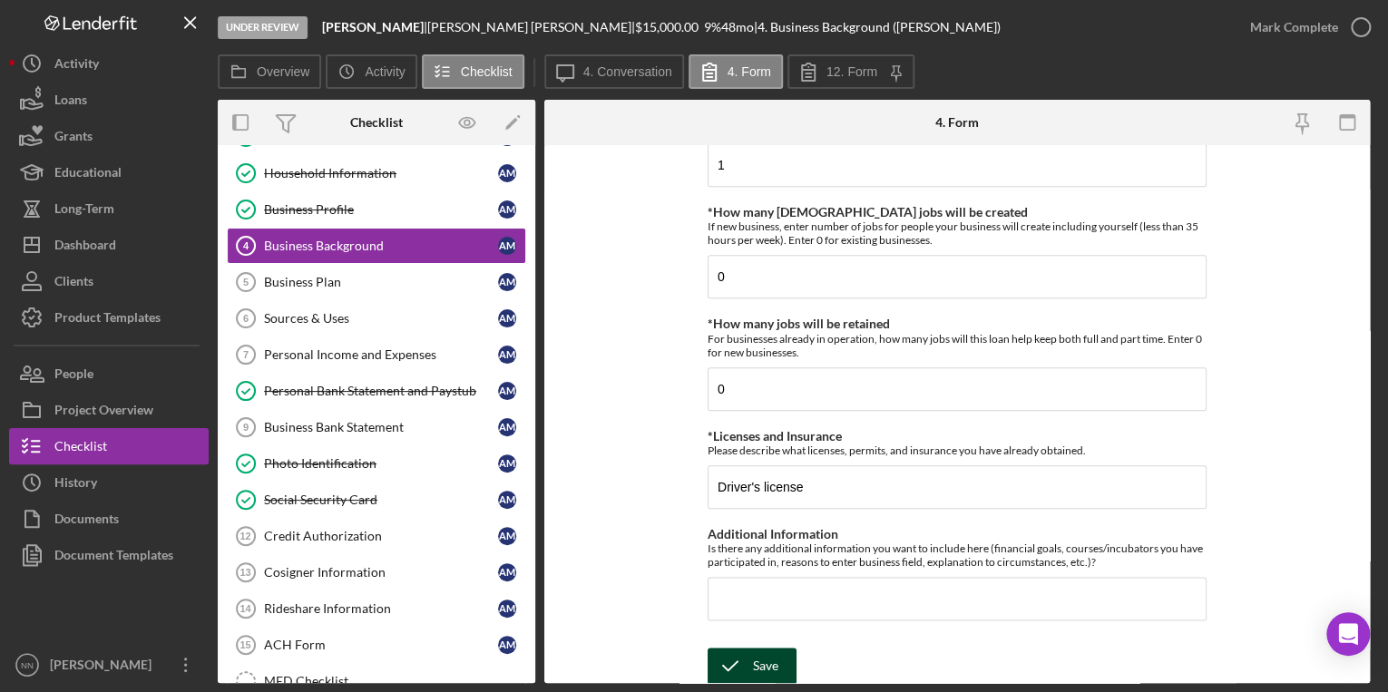
click at [684, 667] on div "Save" at bounding box center [765, 666] width 25 height 36
click at [684, 31] on icon "button" at bounding box center [1360, 27] width 45 height 45
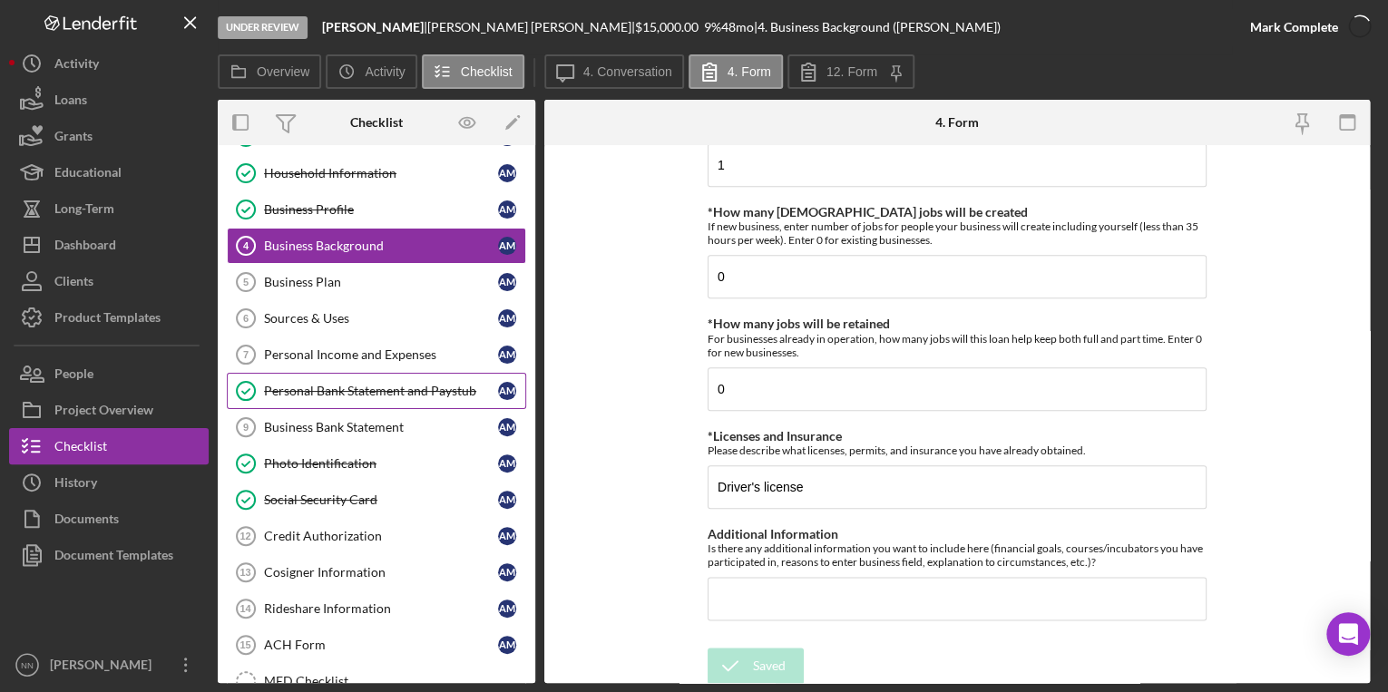
scroll to position [951, 0]
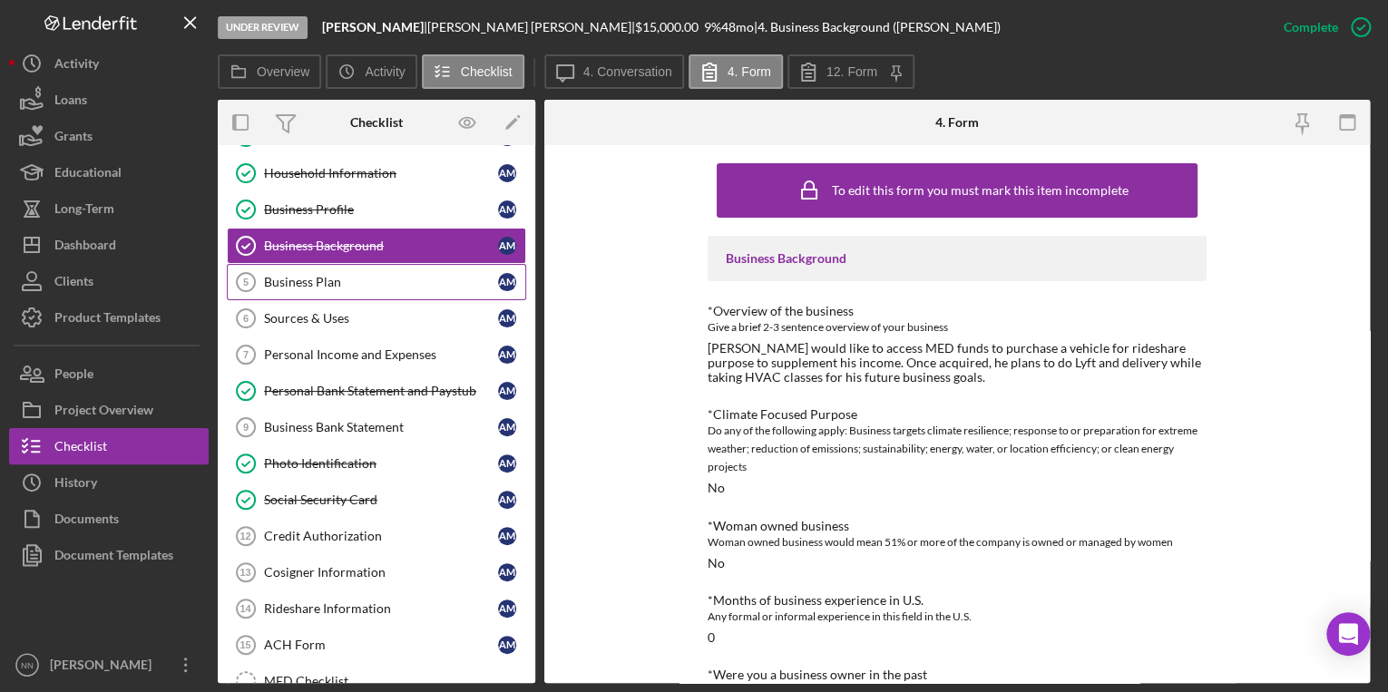
click at [320, 278] on div "Business Plan" at bounding box center [381, 282] width 234 height 15
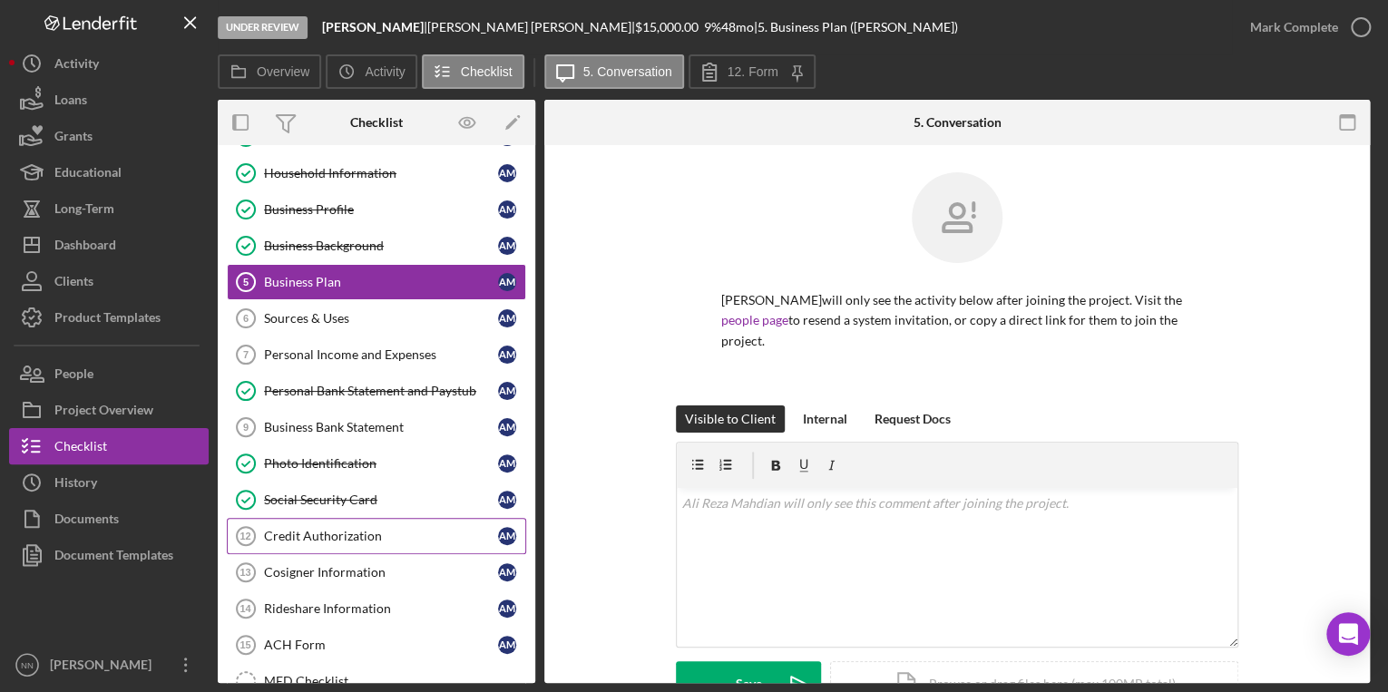
click at [356, 535] on div "Credit Authorization" at bounding box center [381, 536] width 234 height 15
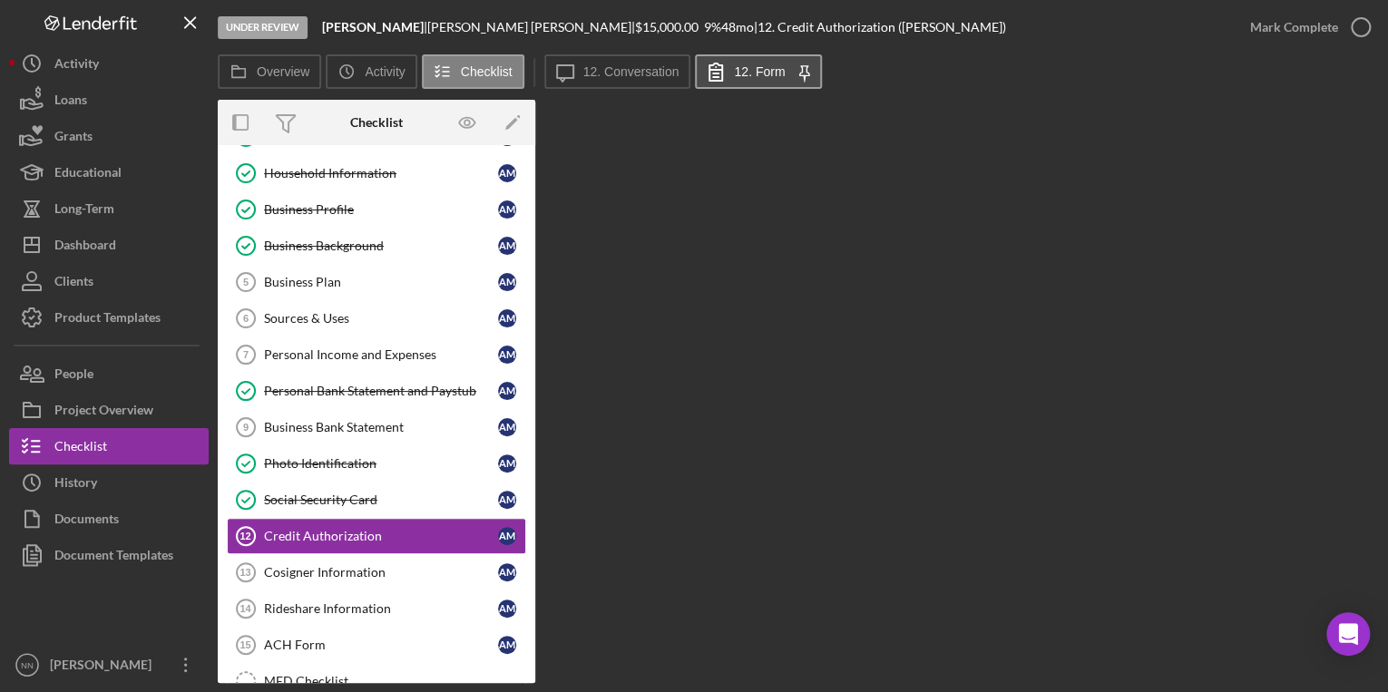
click at [684, 69] on button "12. Form Icon/Menu Close" at bounding box center [758, 71] width 127 height 34
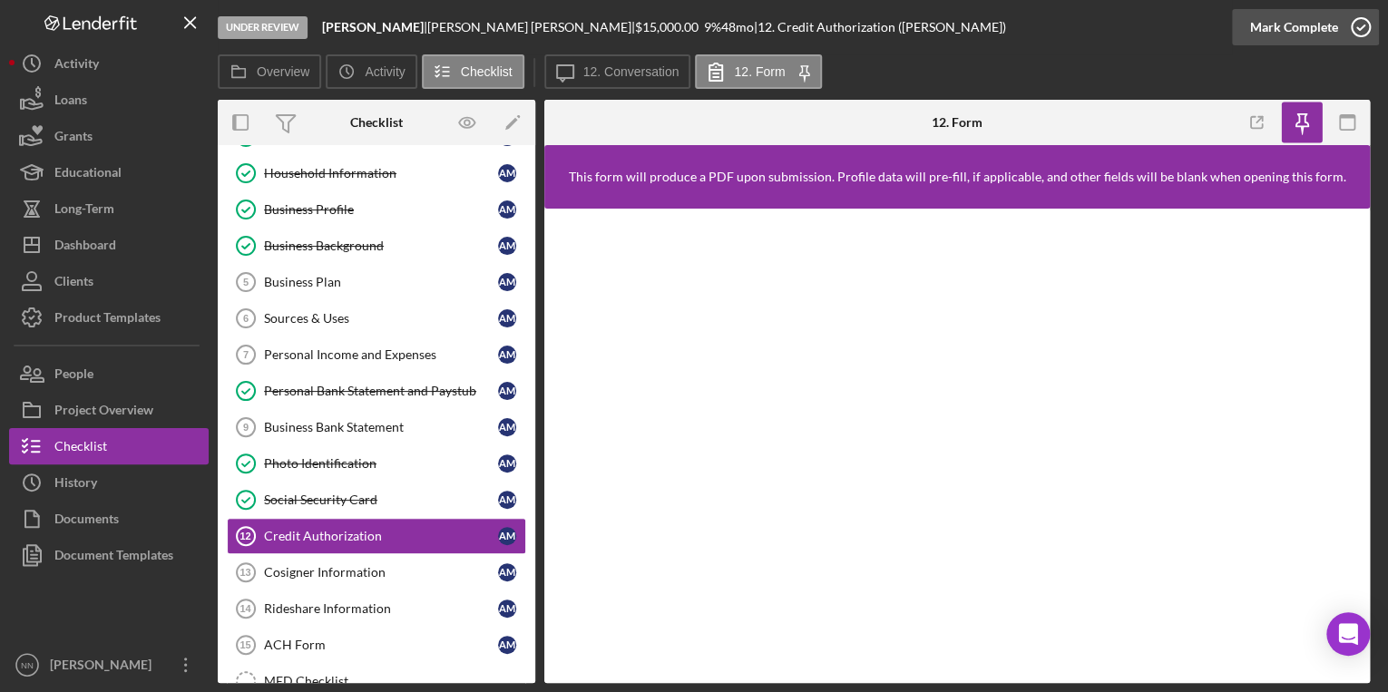
click at [684, 33] on icon "button" at bounding box center [1360, 27] width 45 height 45
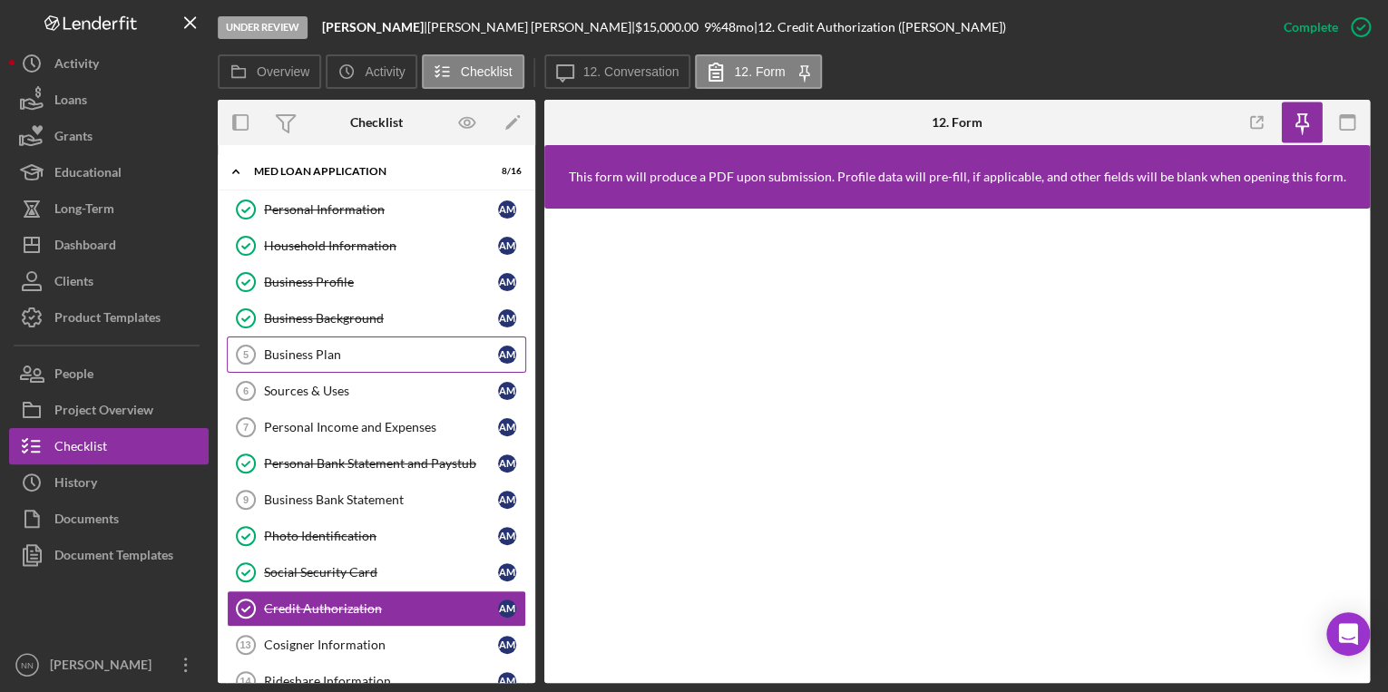
click at [379, 358] on div "Business Plan" at bounding box center [381, 355] width 234 height 15
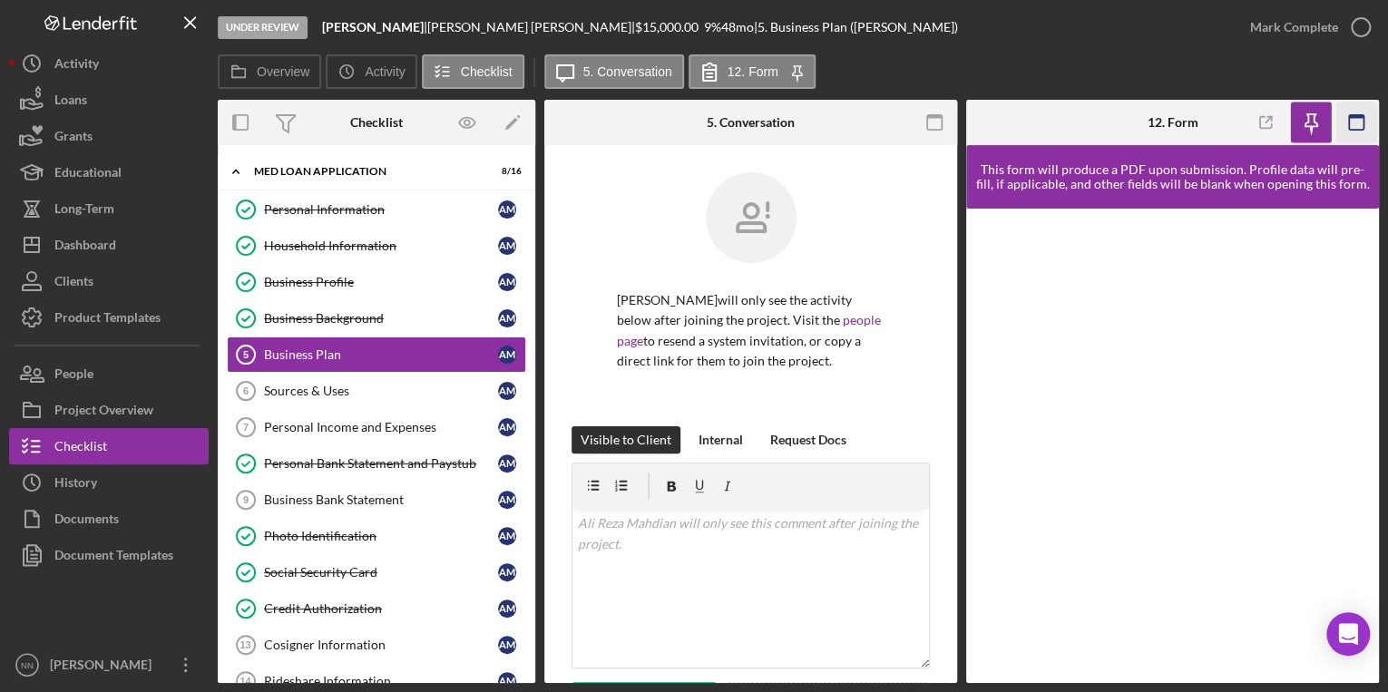
click at [684, 112] on icon "button" at bounding box center [1357, 123] width 41 height 41
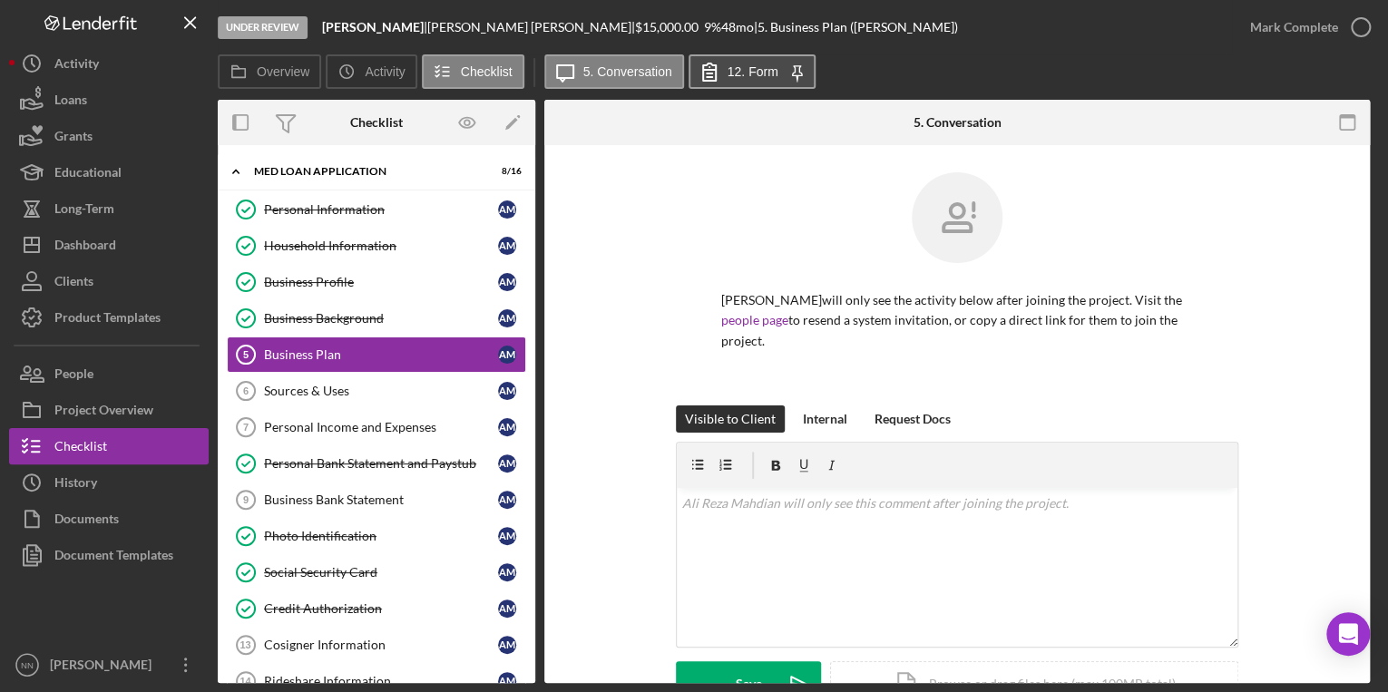
click at [684, 68] on label "12. Form" at bounding box center [753, 71] width 51 height 15
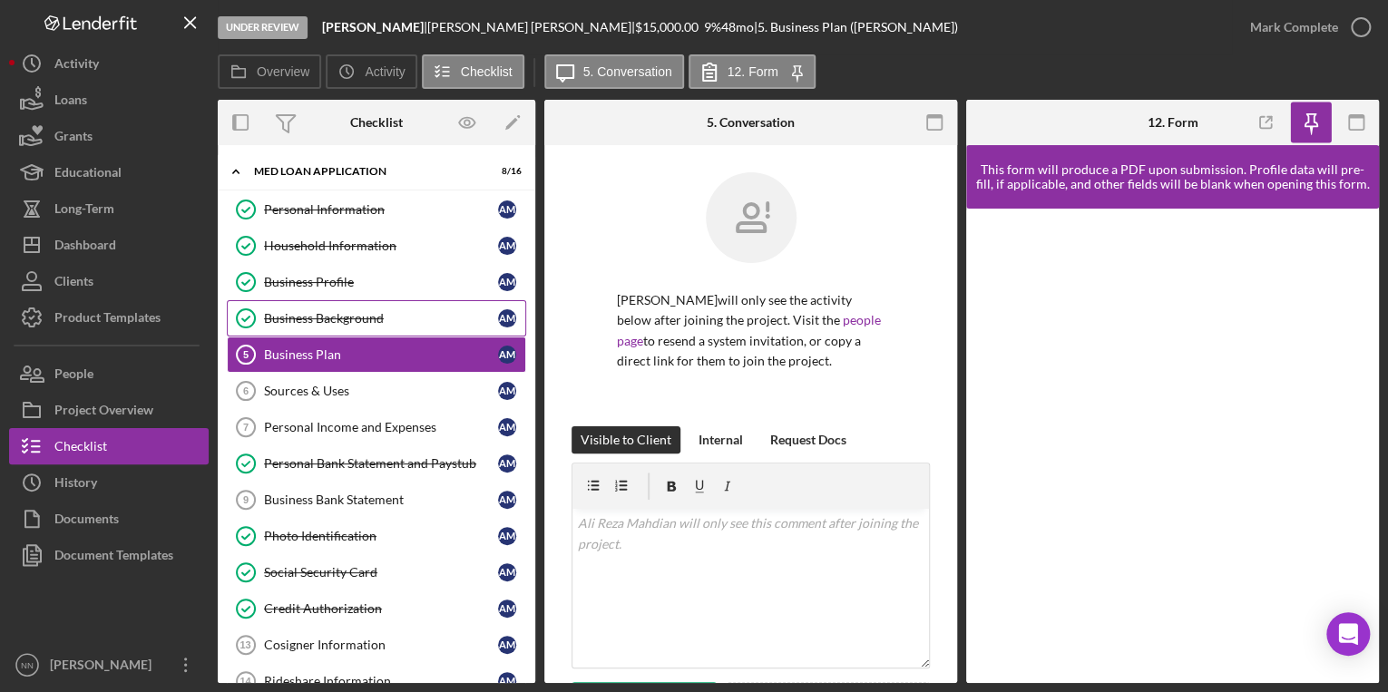
click at [363, 315] on div "Business Background" at bounding box center [381, 318] width 234 height 15
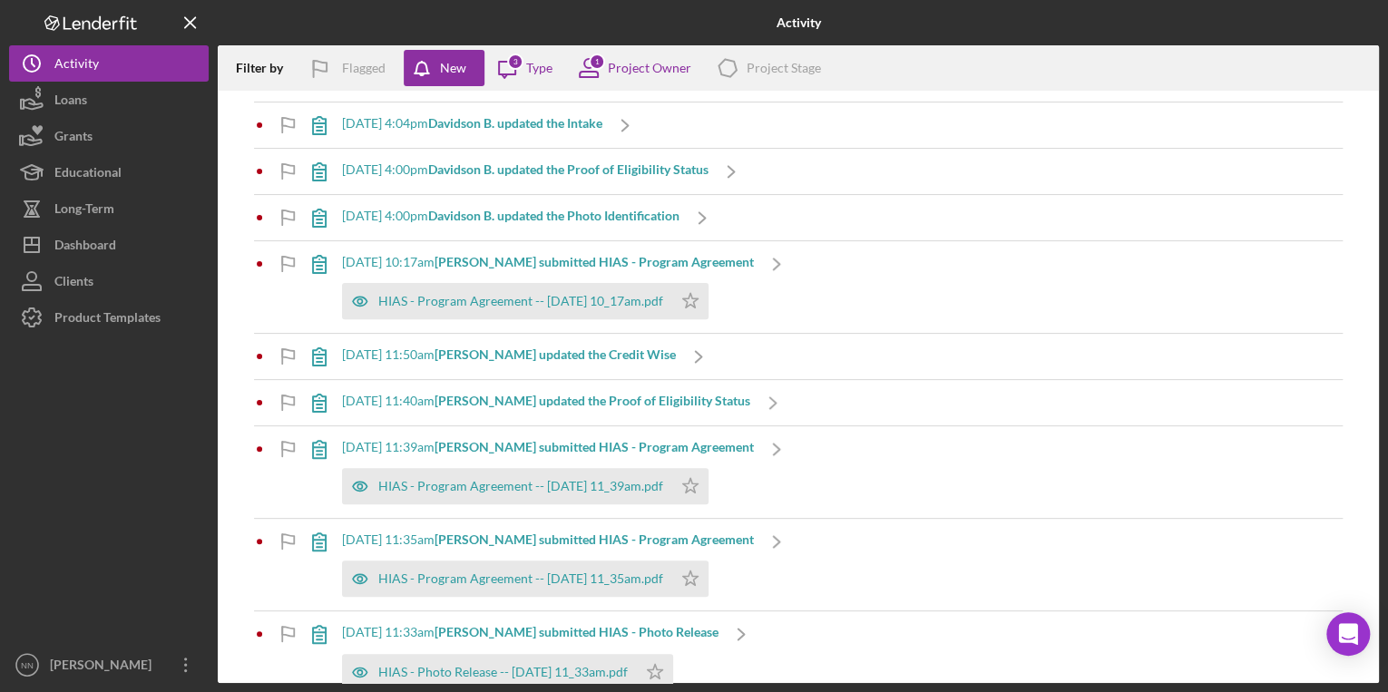
scroll to position [363, 0]
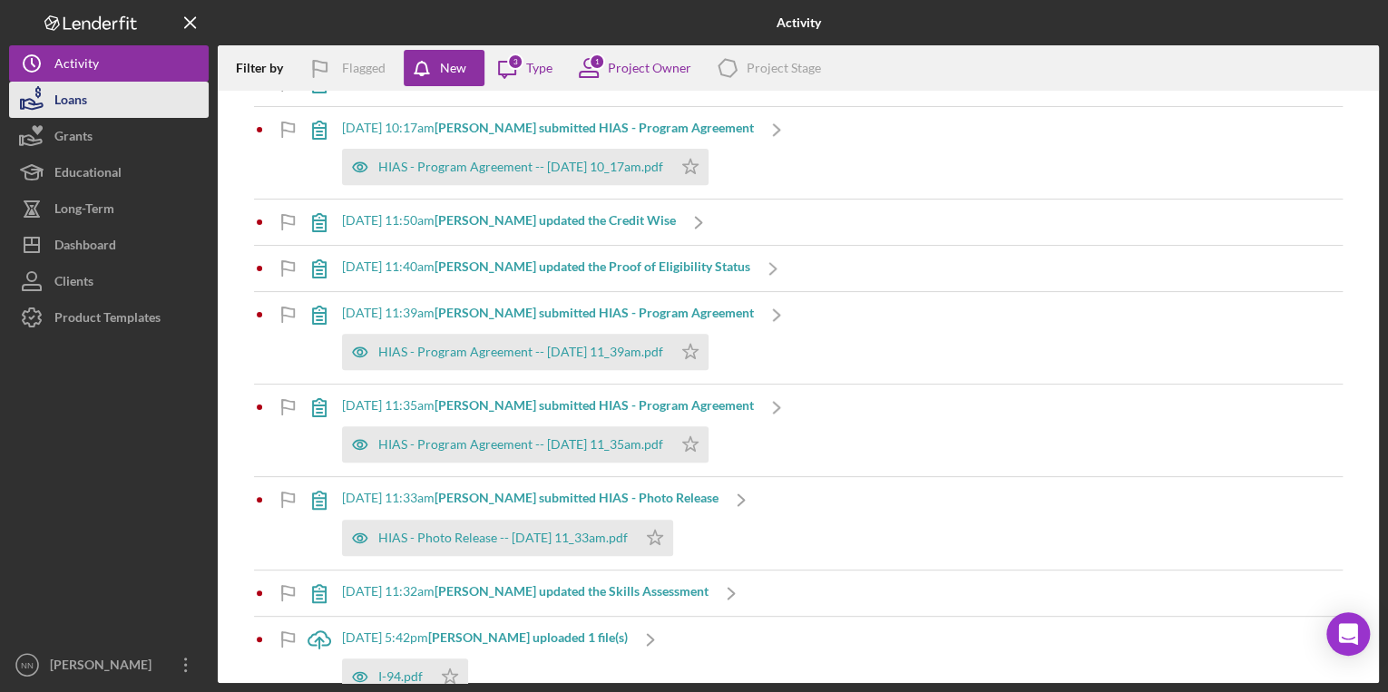
click at [27, 99] on icon "button" at bounding box center [33, 104] width 19 height 10
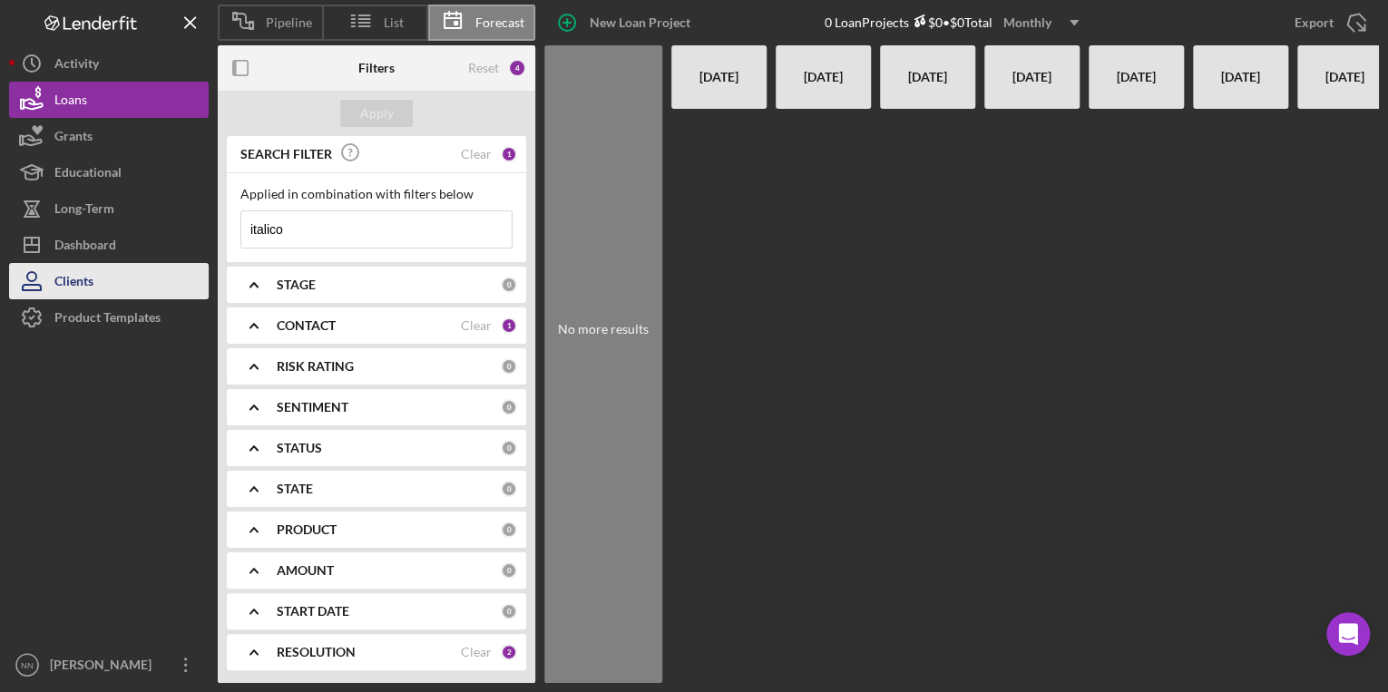
click at [40, 290] on icon "button" at bounding box center [32, 287] width 18 height 5
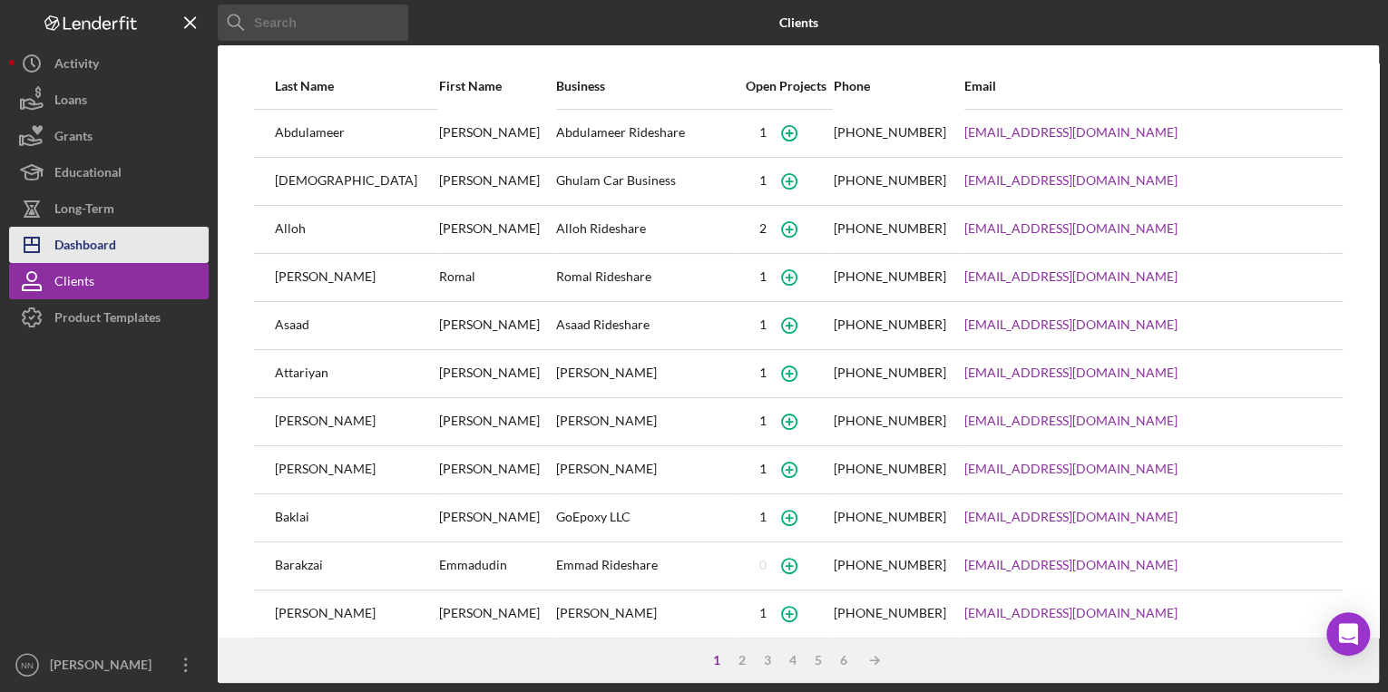
click at [102, 249] on div "Dashboard" at bounding box center [85, 247] width 62 height 41
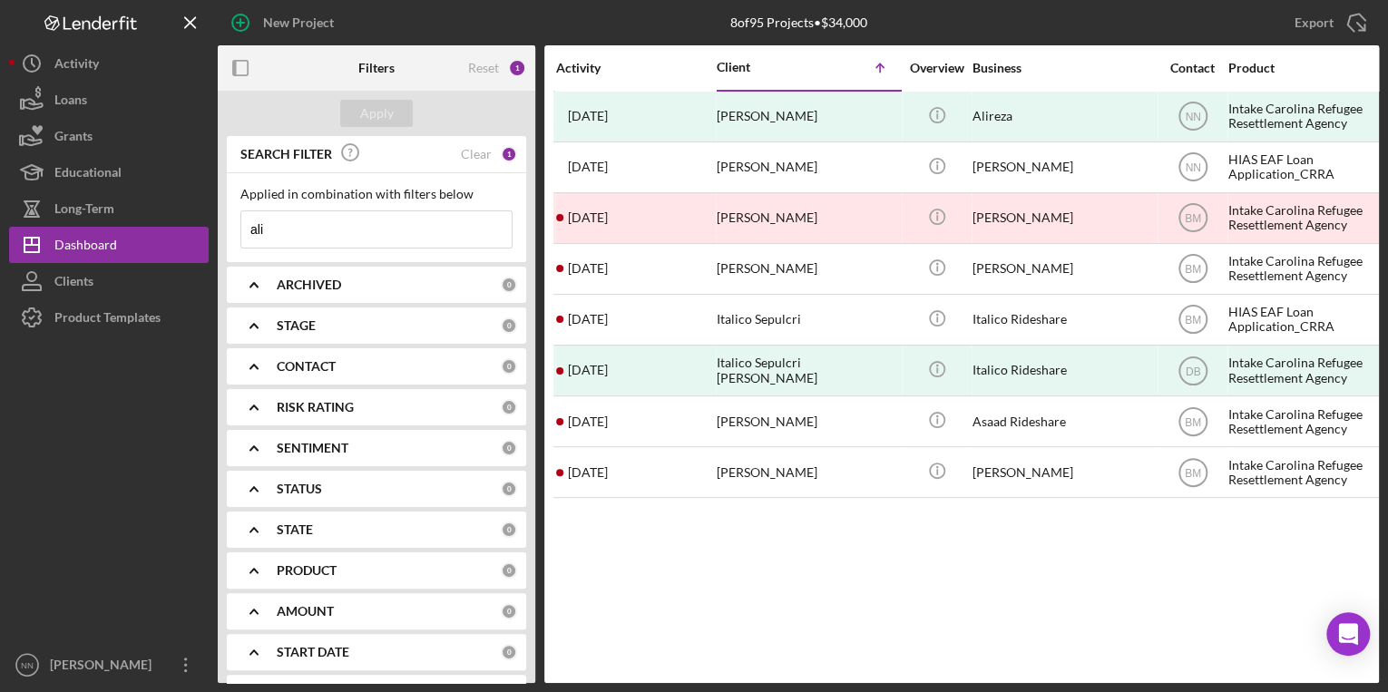
drag, startPoint x: 307, startPoint y: 226, endPoint x: 243, endPoint y: 232, distance: 63.8
click at [243, 232] on input "ali" at bounding box center [376, 229] width 270 height 36
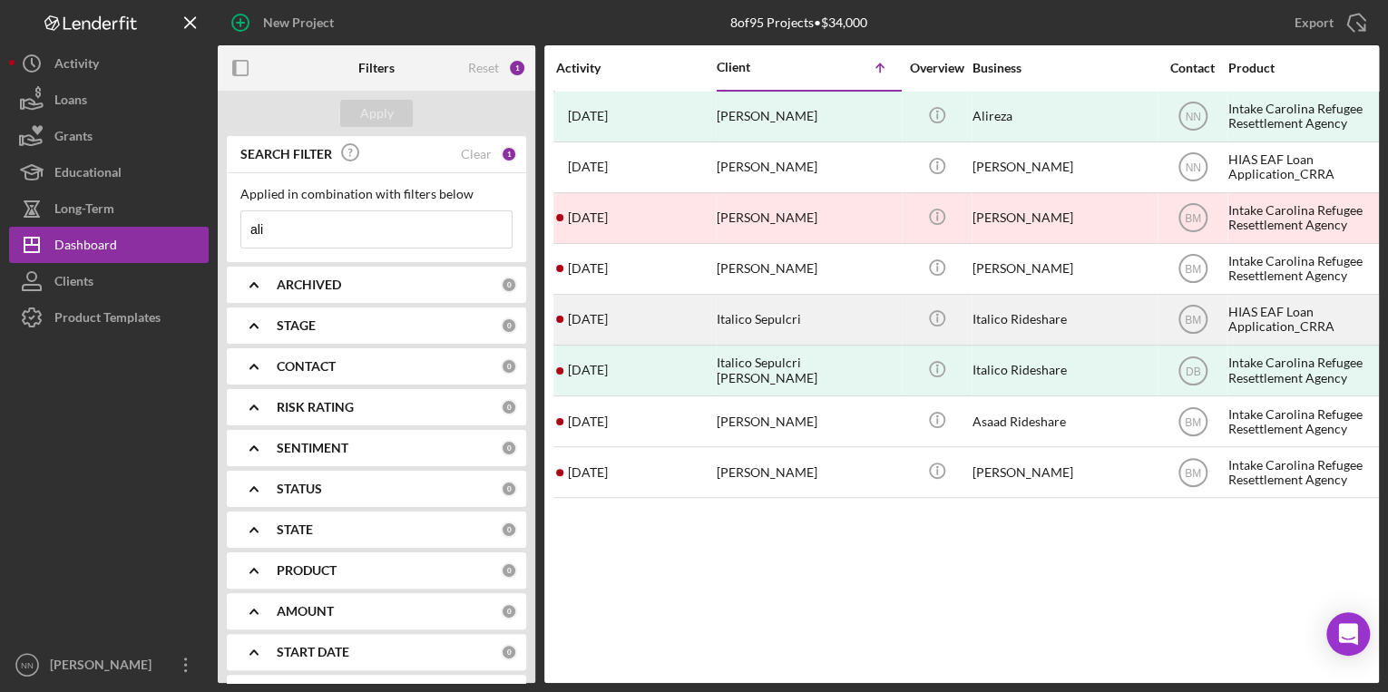
click at [791, 316] on div "Italico Sepulcri" at bounding box center [807, 320] width 181 height 48
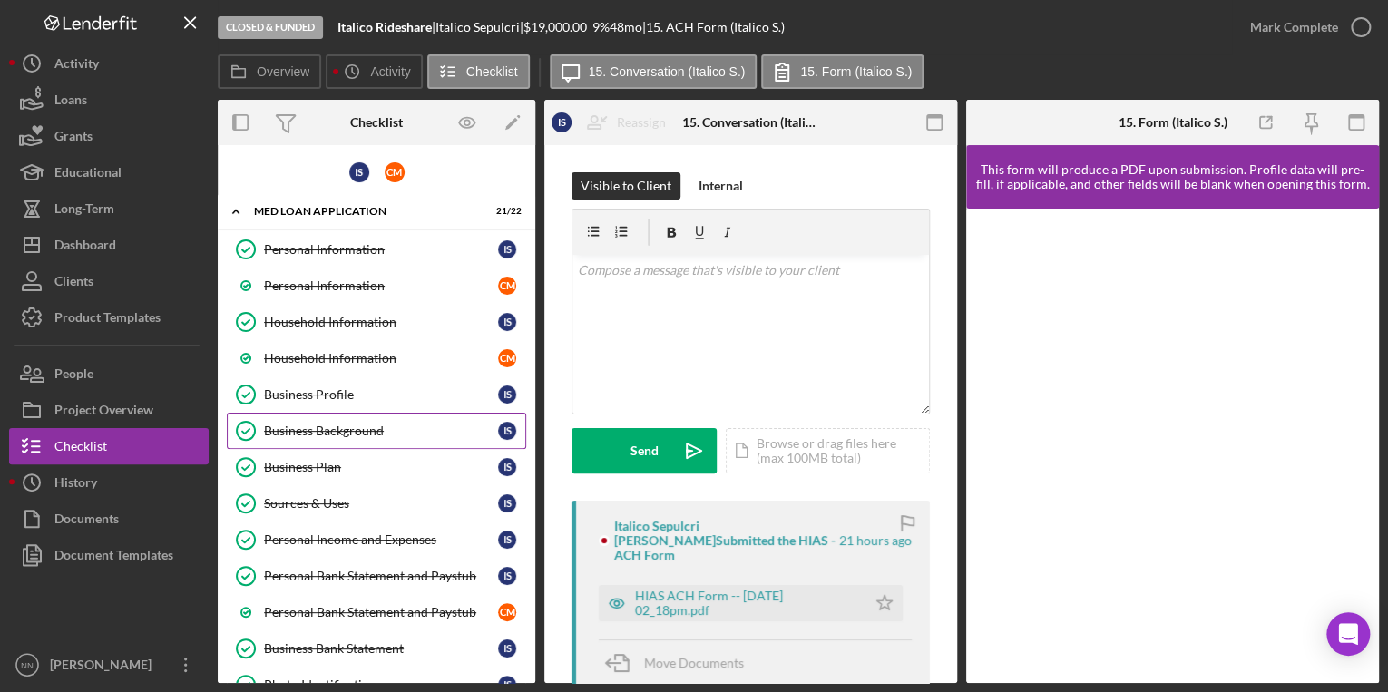
click at [340, 436] on link "Business Background Business Background I S" at bounding box center [376, 431] width 299 height 36
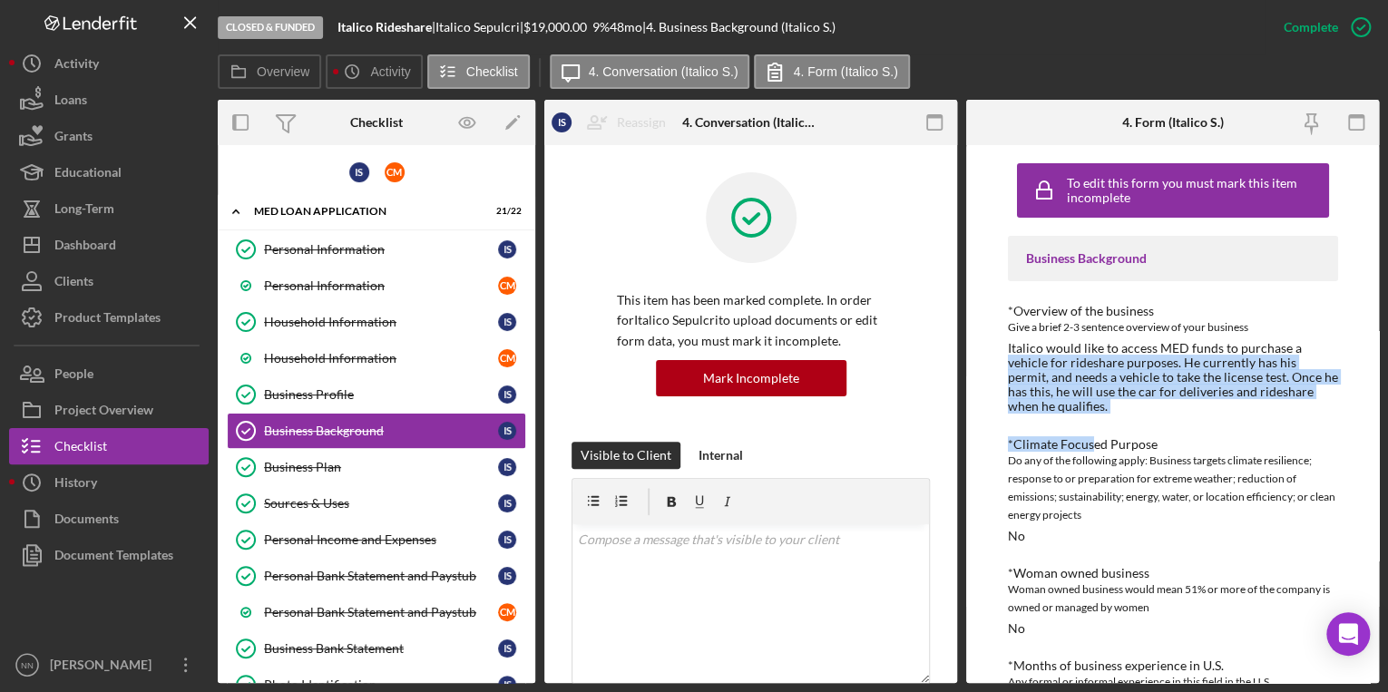
drag, startPoint x: 1090, startPoint y: 416, endPoint x: 991, endPoint y: 359, distance: 114.2
click at [991, 359] on div "To edit this form you must mark this item incomplete Business Background *Overv…" at bounding box center [1172, 414] width 413 height 538
drag, startPoint x: 991, startPoint y: 359, endPoint x: 1043, endPoint y: 364, distance: 51.9
click at [1043, 364] on div "Italico would like to access MED funds to purchase a vehicle for rideshare purp…" at bounding box center [1173, 377] width 330 height 73
drag, startPoint x: 1083, startPoint y: 404, endPoint x: 984, endPoint y: 348, distance: 113.8
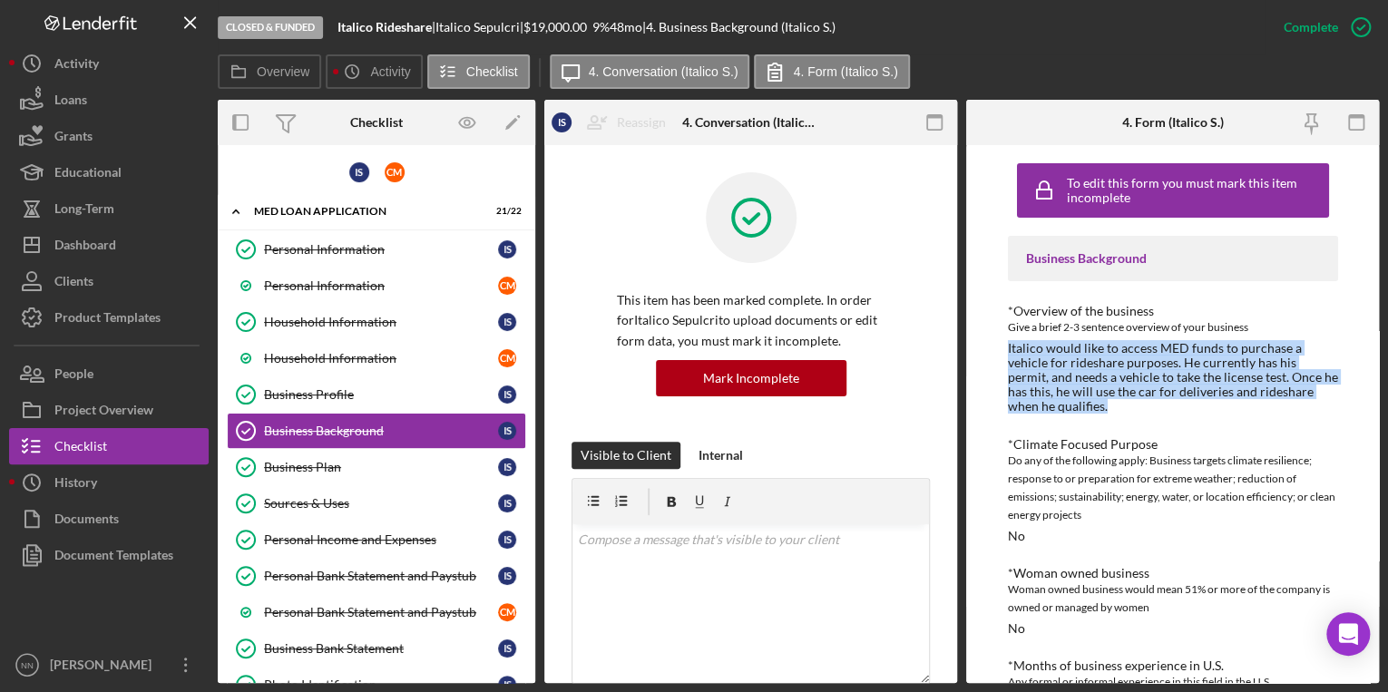
click at [984, 348] on div "To edit this form you must mark this item incomplete Business Background *Overv…" at bounding box center [1172, 414] width 413 height 538
copy div "Italico would like to access MED funds to purchase a vehicle for rideshare purp…"
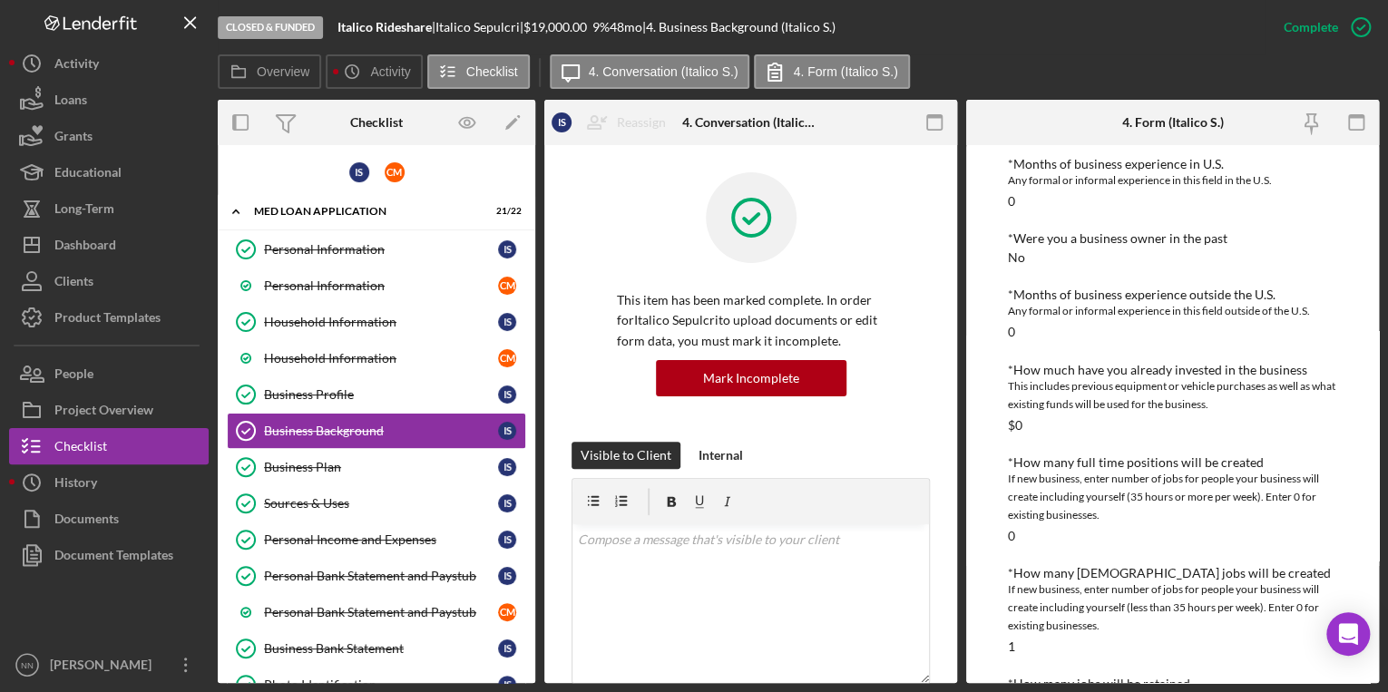
scroll to position [508, 0]
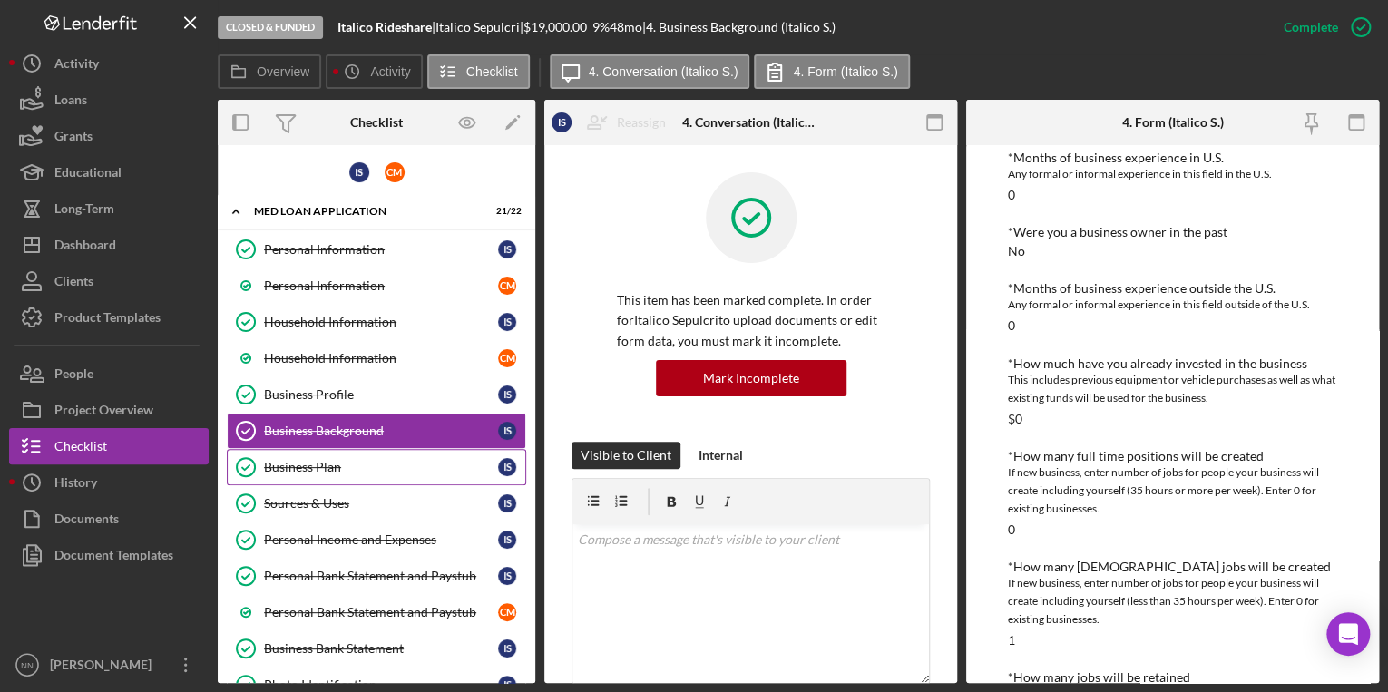
click at [373, 460] on div "Business Plan" at bounding box center [381, 467] width 234 height 15
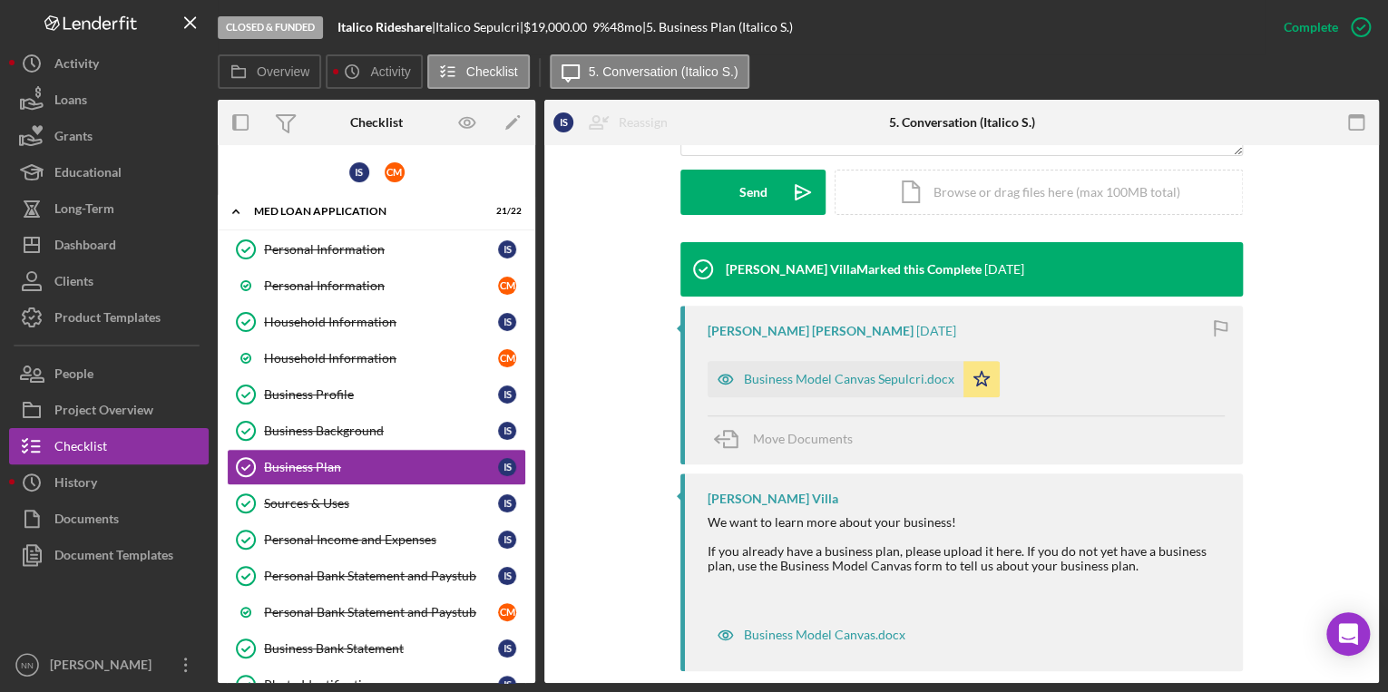
scroll to position [531, 0]
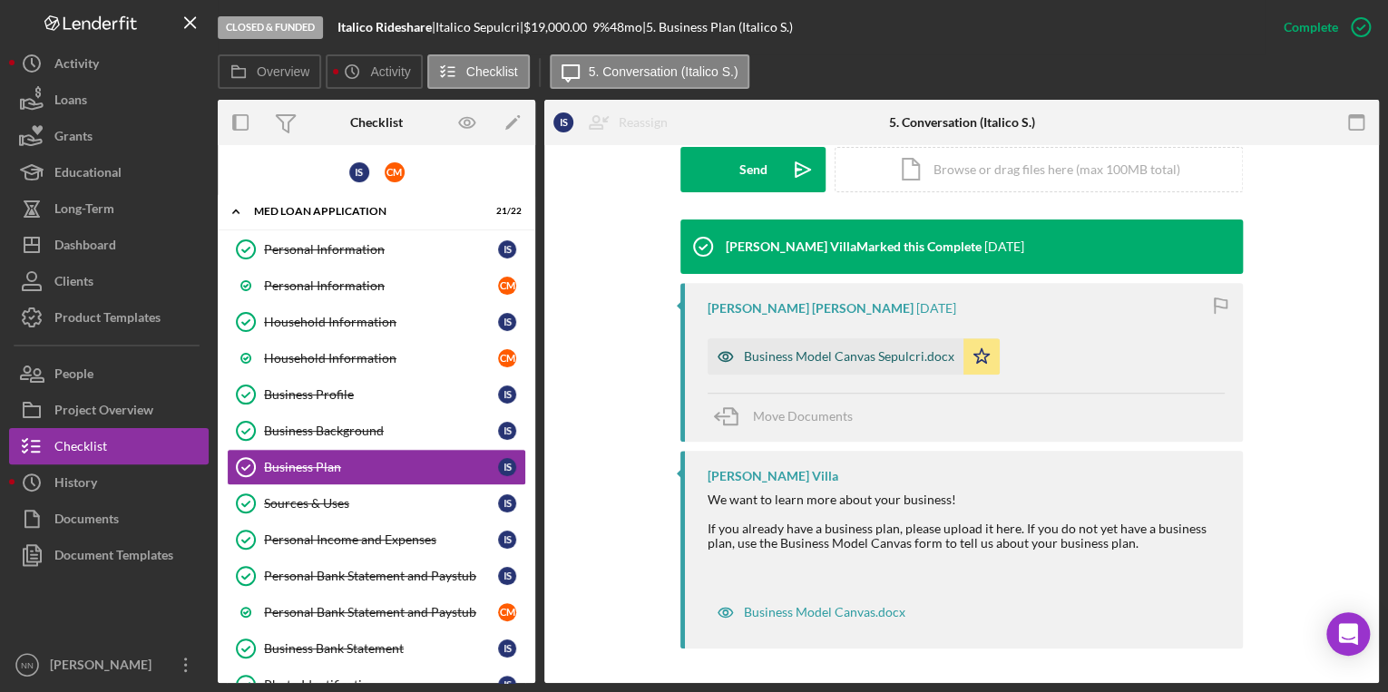
click at [748, 352] on div "Business Model Canvas Sepulcri.docx" at bounding box center [849, 356] width 211 height 15
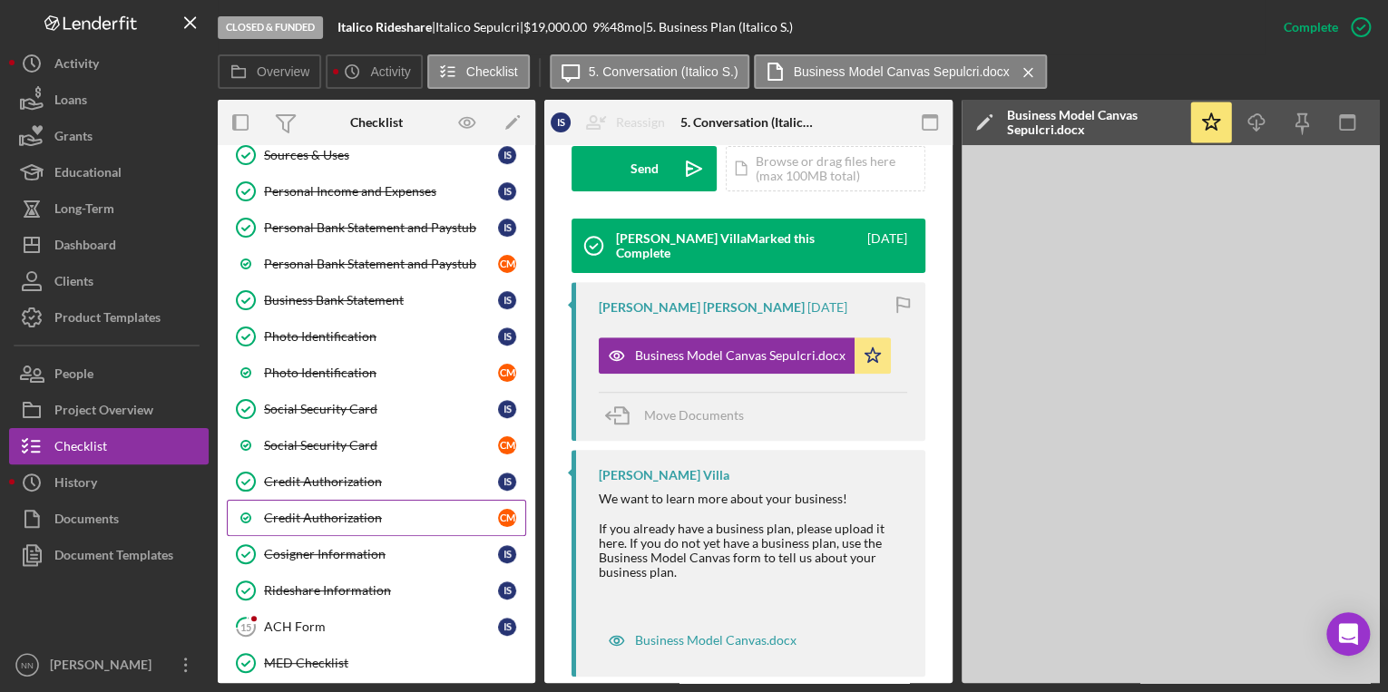
scroll to position [436, 0]
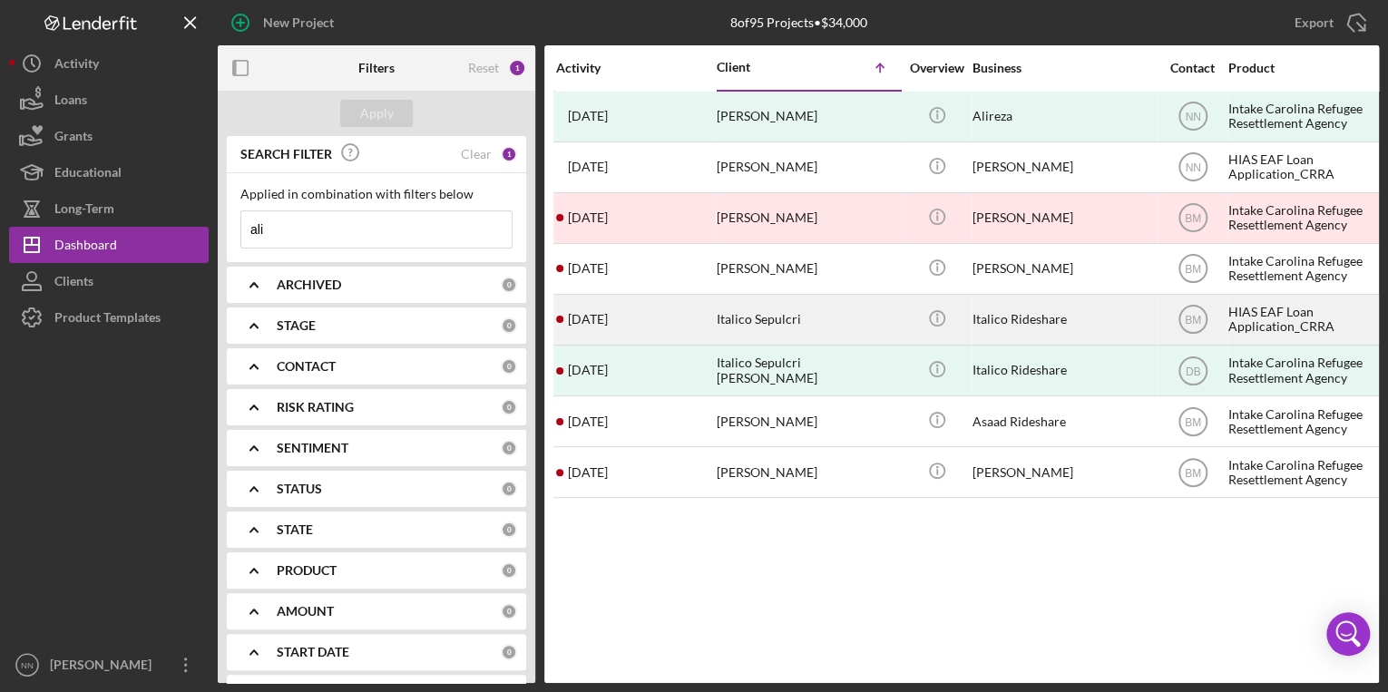
click at [608, 316] on time "[DATE]" at bounding box center [588, 319] width 40 height 15
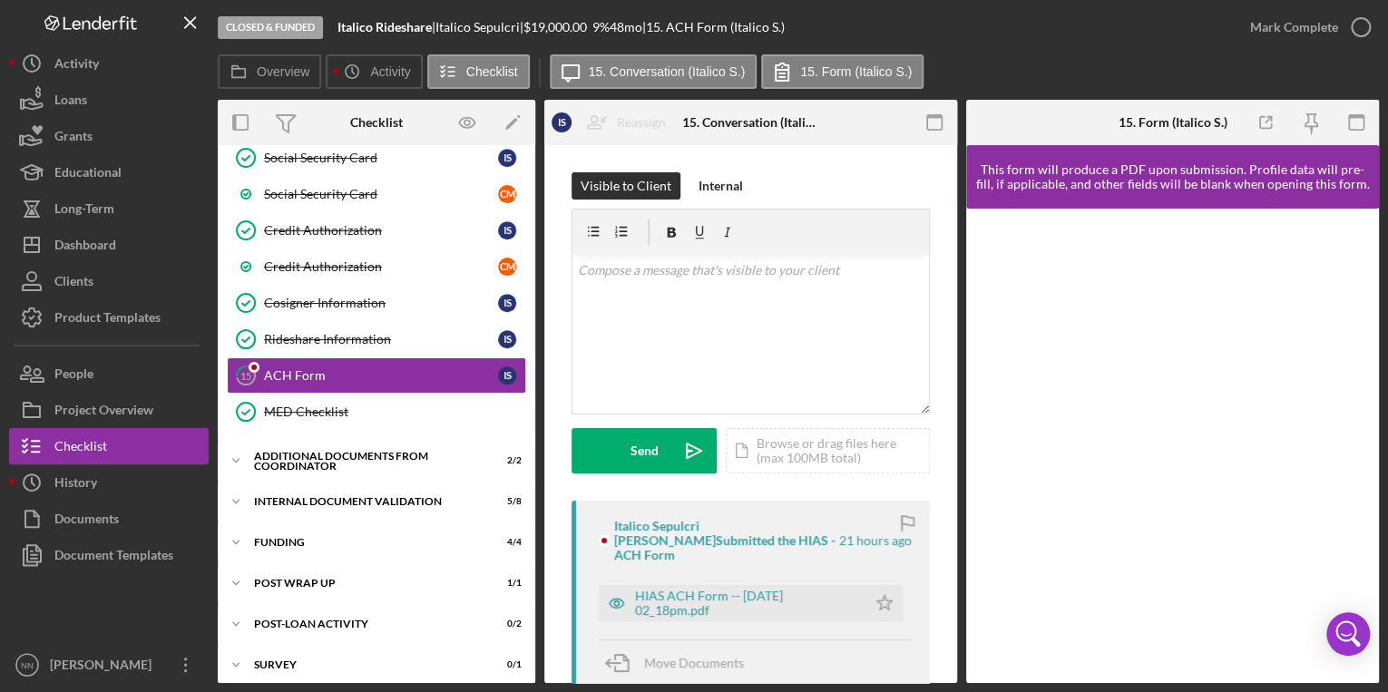
scroll to position [309, 0]
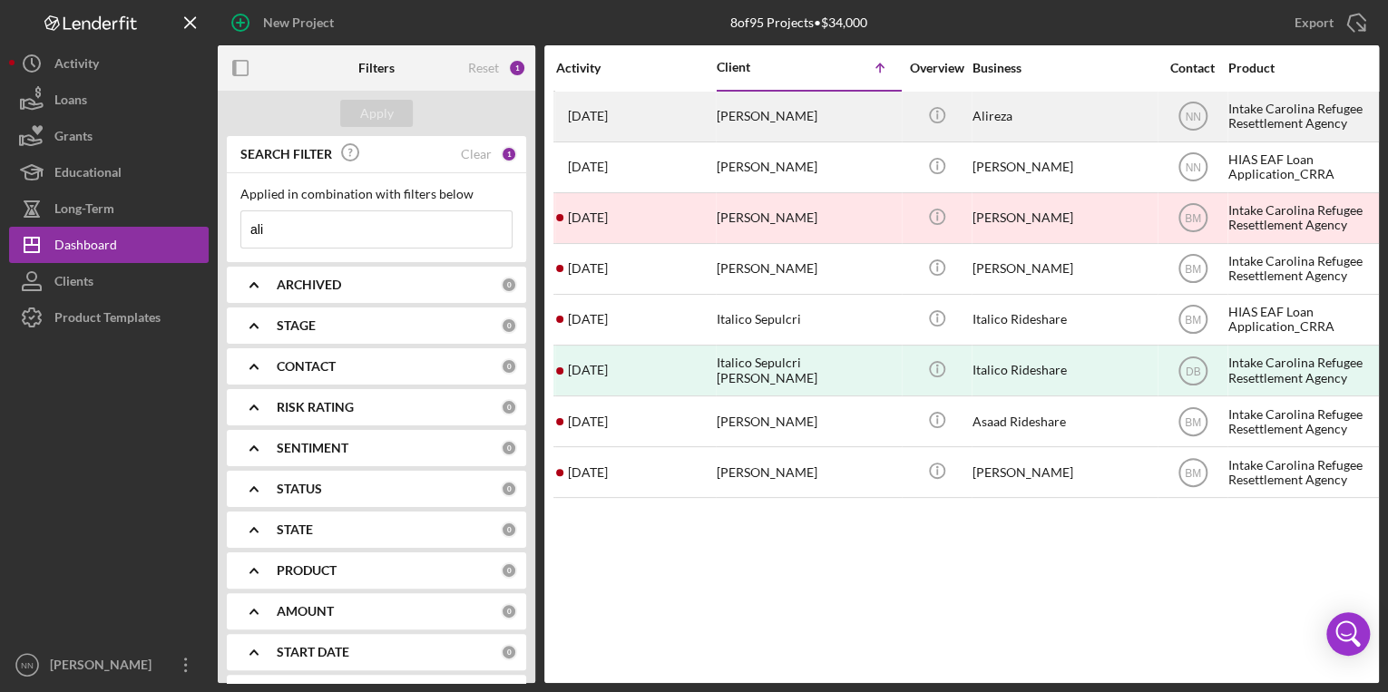
click at [608, 123] on time "3 weeks ago" at bounding box center [588, 116] width 40 height 15
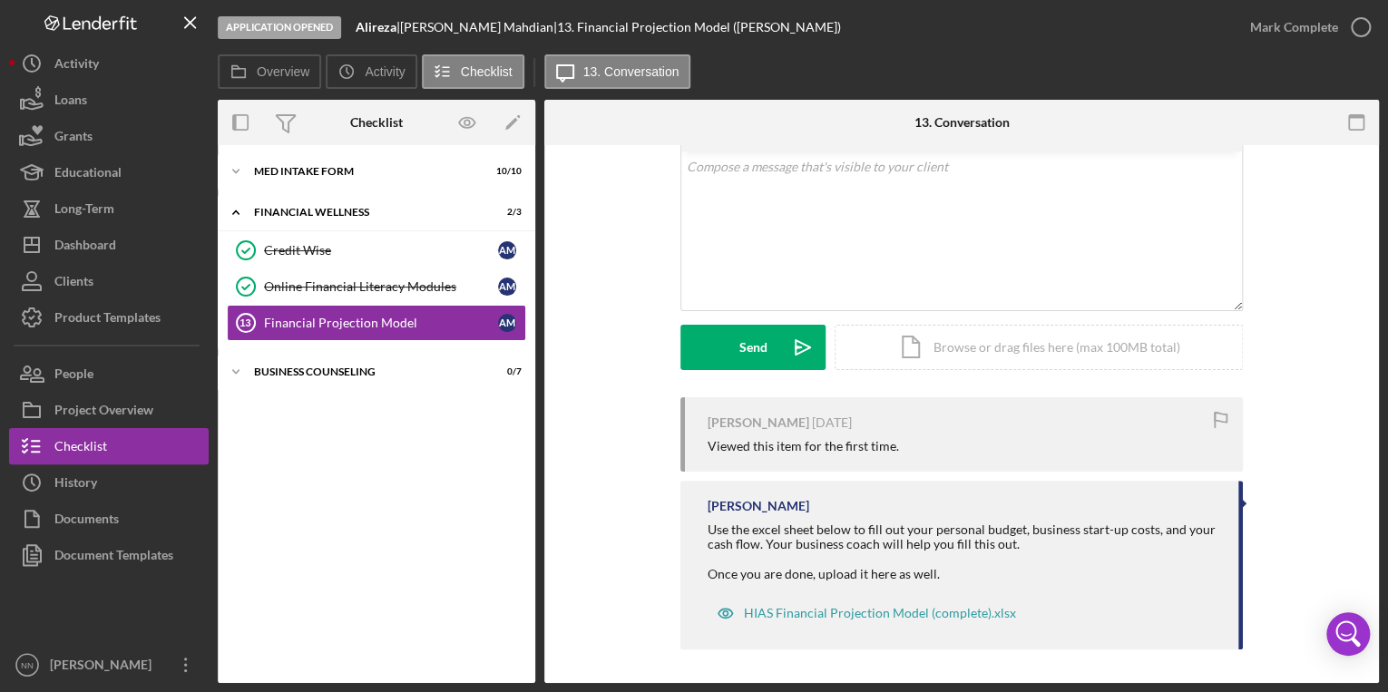
scroll to position [105, 0]
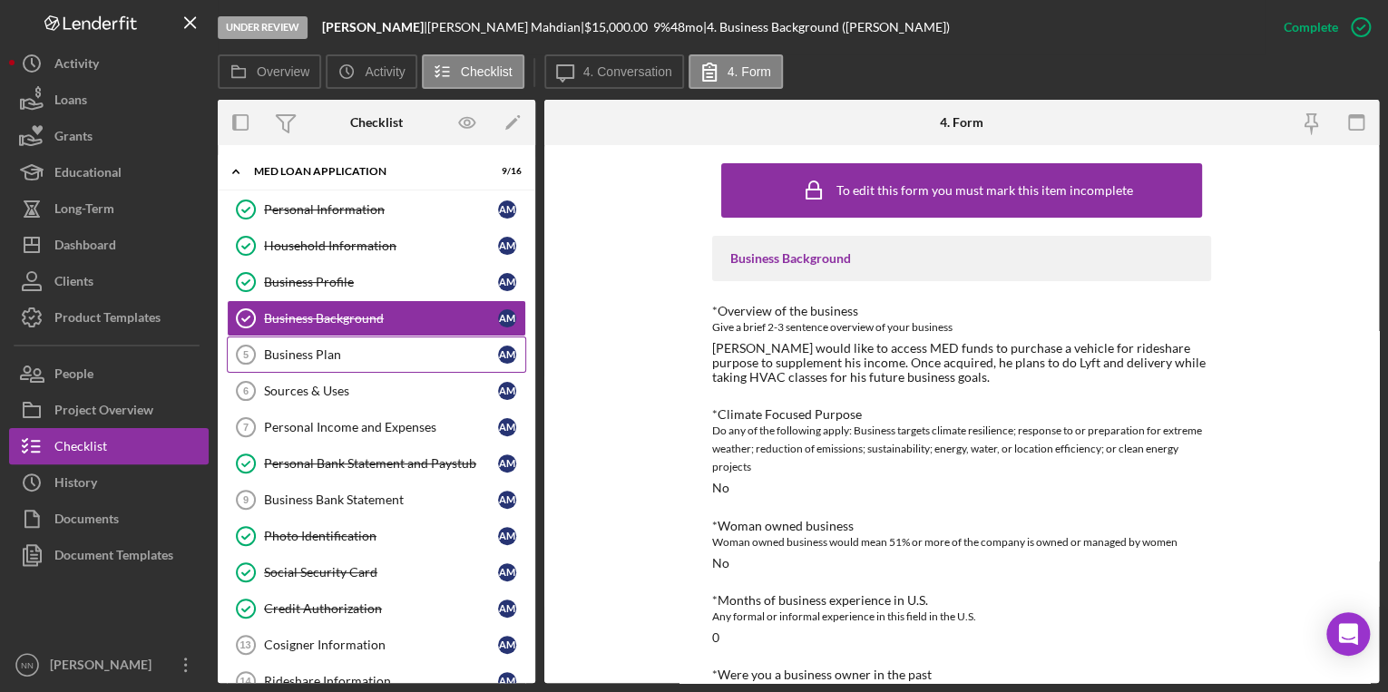
click at [407, 362] on link "Business Plan 5 Business Plan A M" at bounding box center [376, 355] width 299 height 36
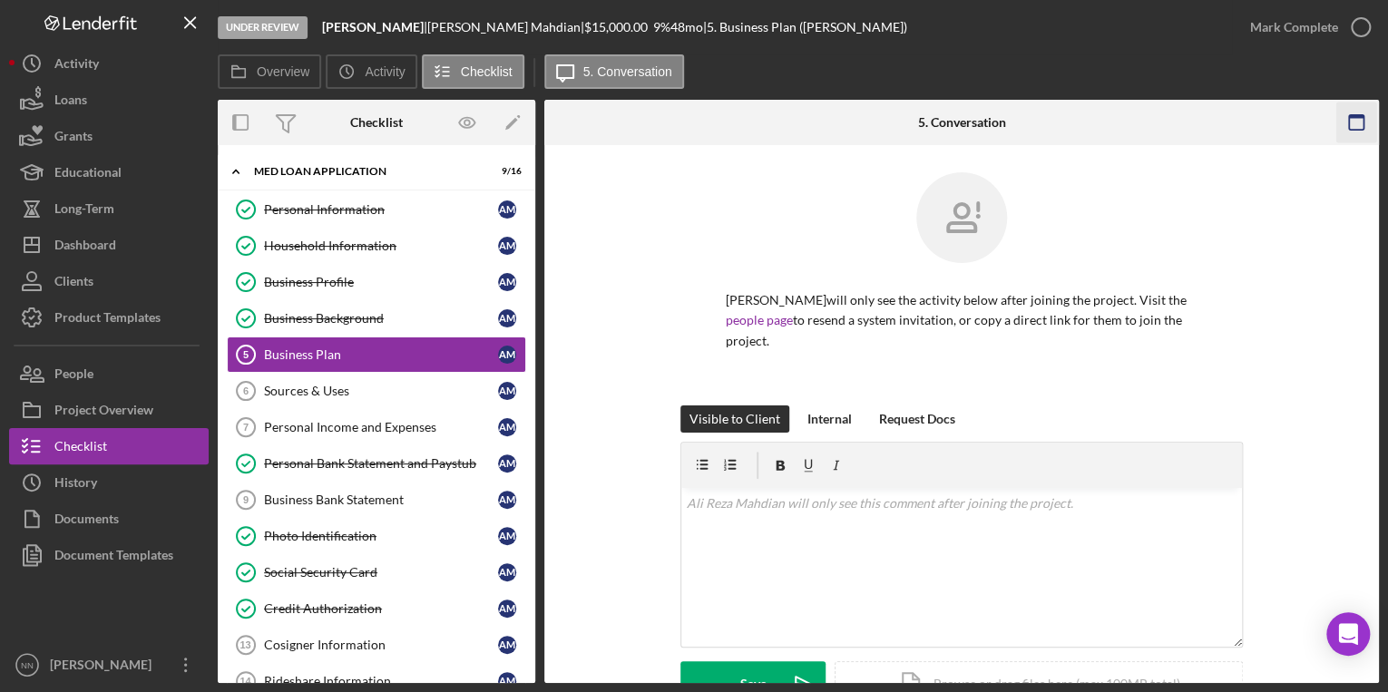
click at [1349, 116] on g "button" at bounding box center [1356, 122] width 15 height 15
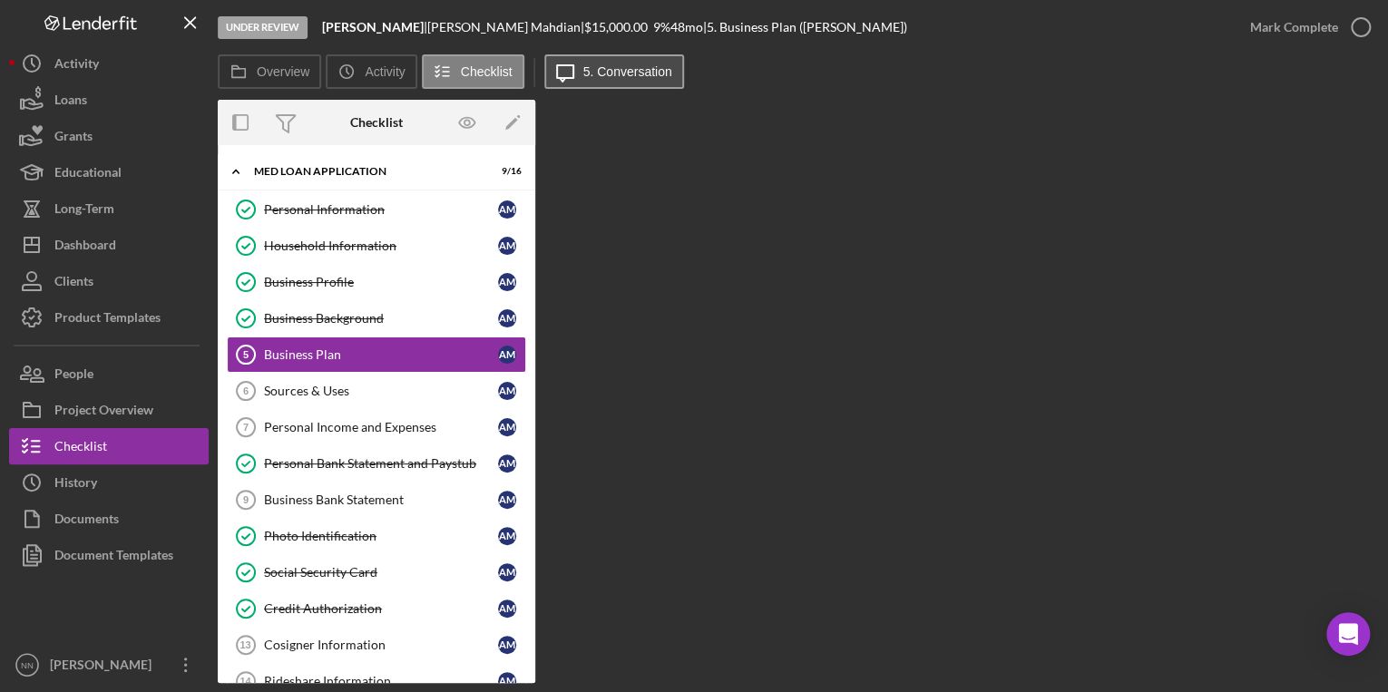
click at [598, 79] on button "Icon/Message 5. Conversation" at bounding box center [614, 71] width 140 height 34
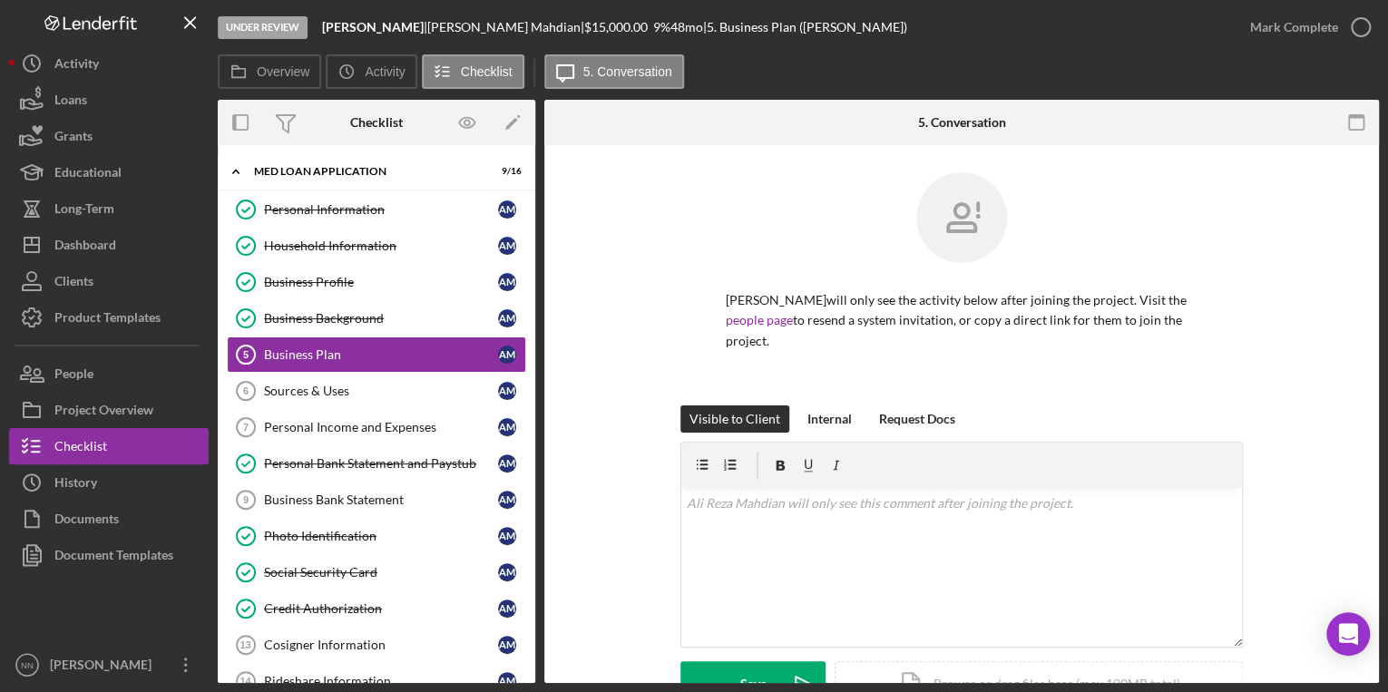
scroll to position [283, 0]
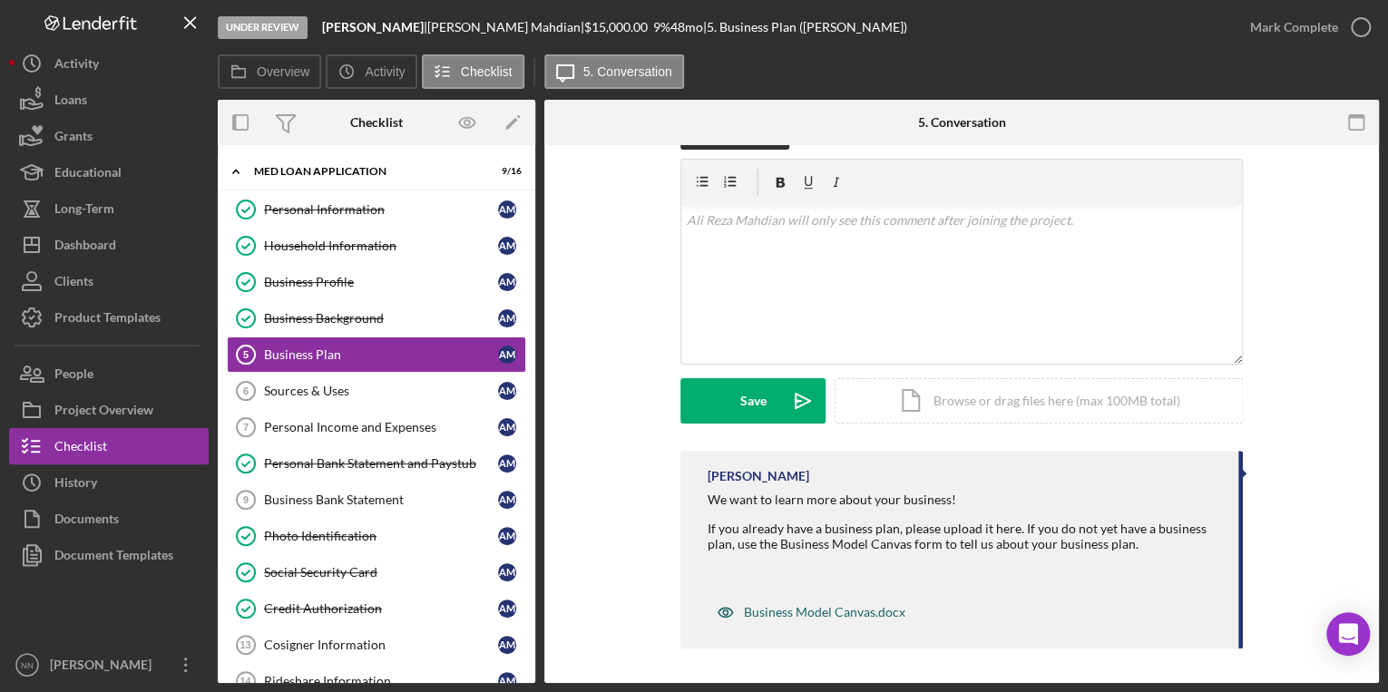
click at [822, 610] on div "Business Model Canvas.docx" at bounding box center [825, 612] width 162 height 15
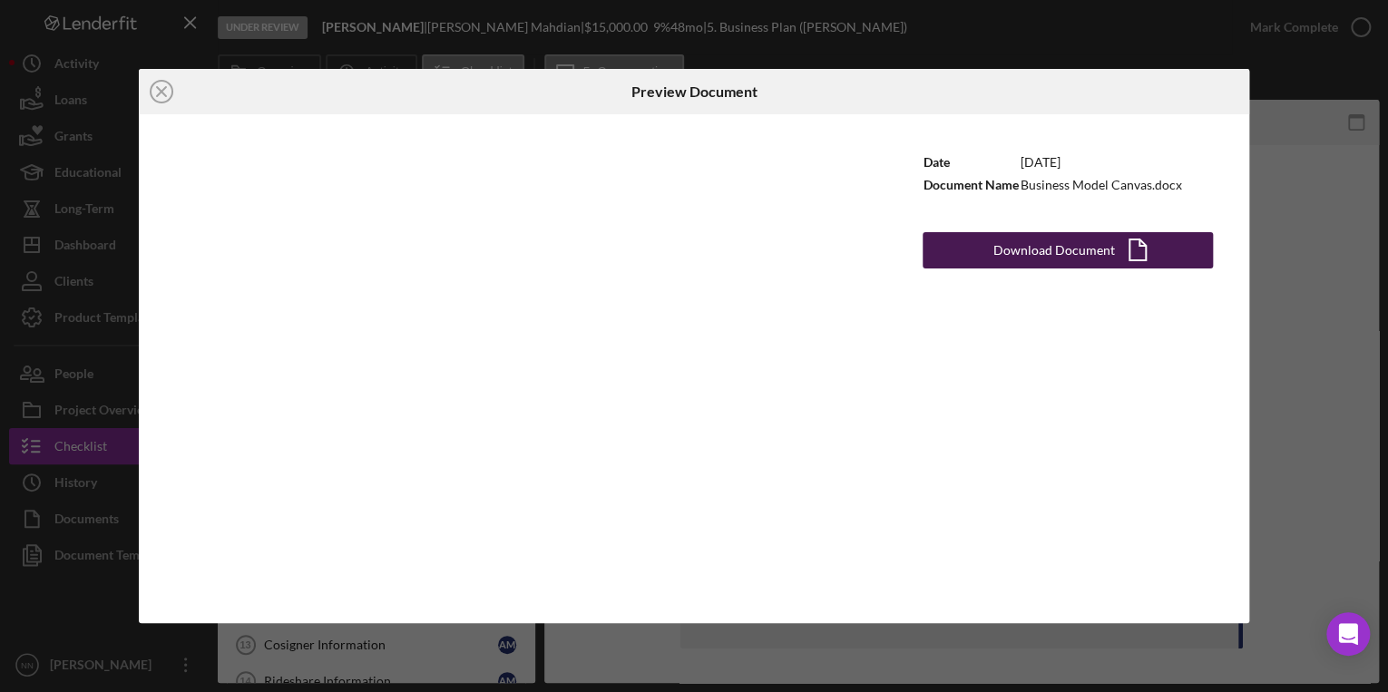
click at [1052, 244] on div "Download Document" at bounding box center [1055, 250] width 122 height 36
